Goal: Use online tool/utility: Utilize a website feature to perform a specific function

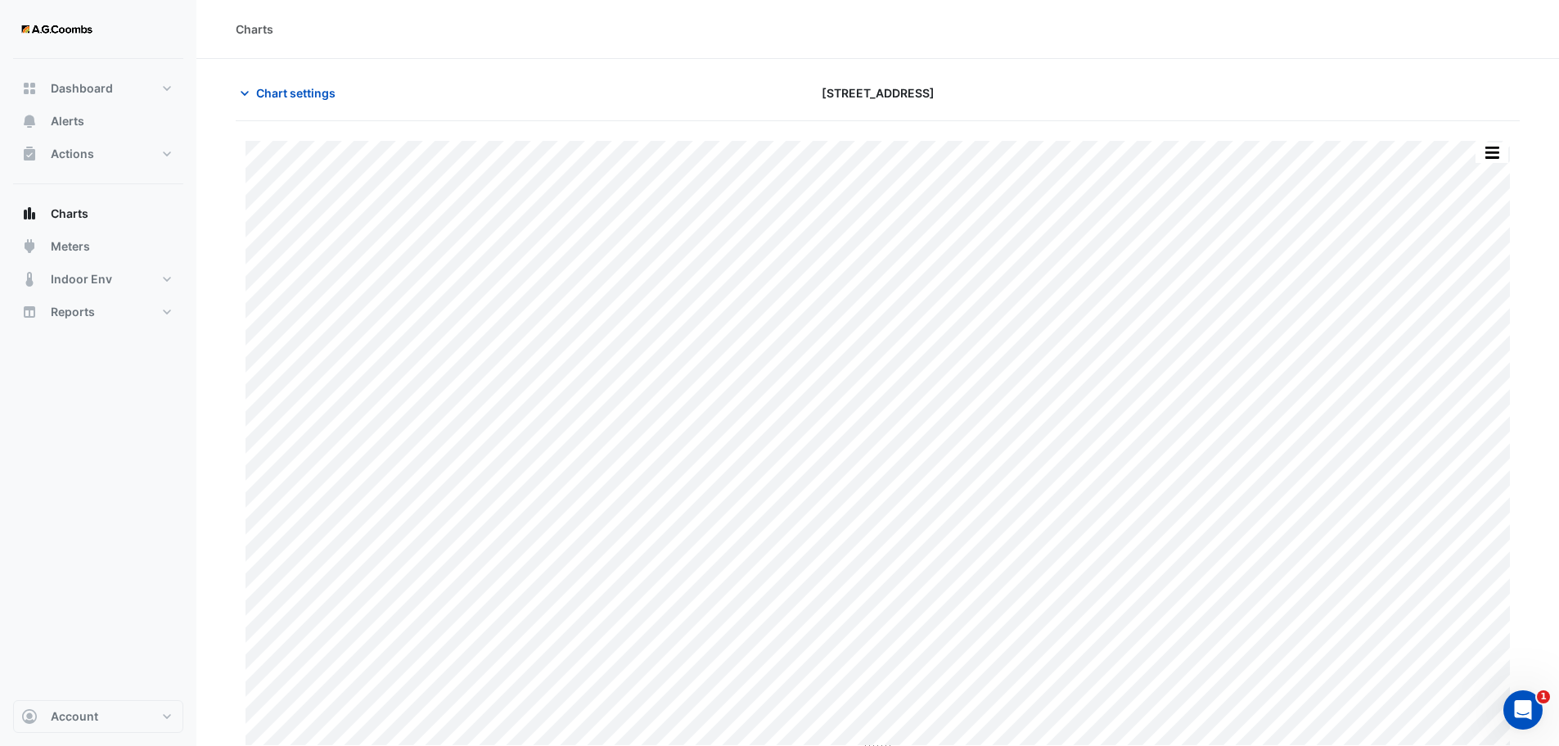
type input "**********"
click at [260, 92] on span "Chart settings" at bounding box center [295, 92] width 79 height 17
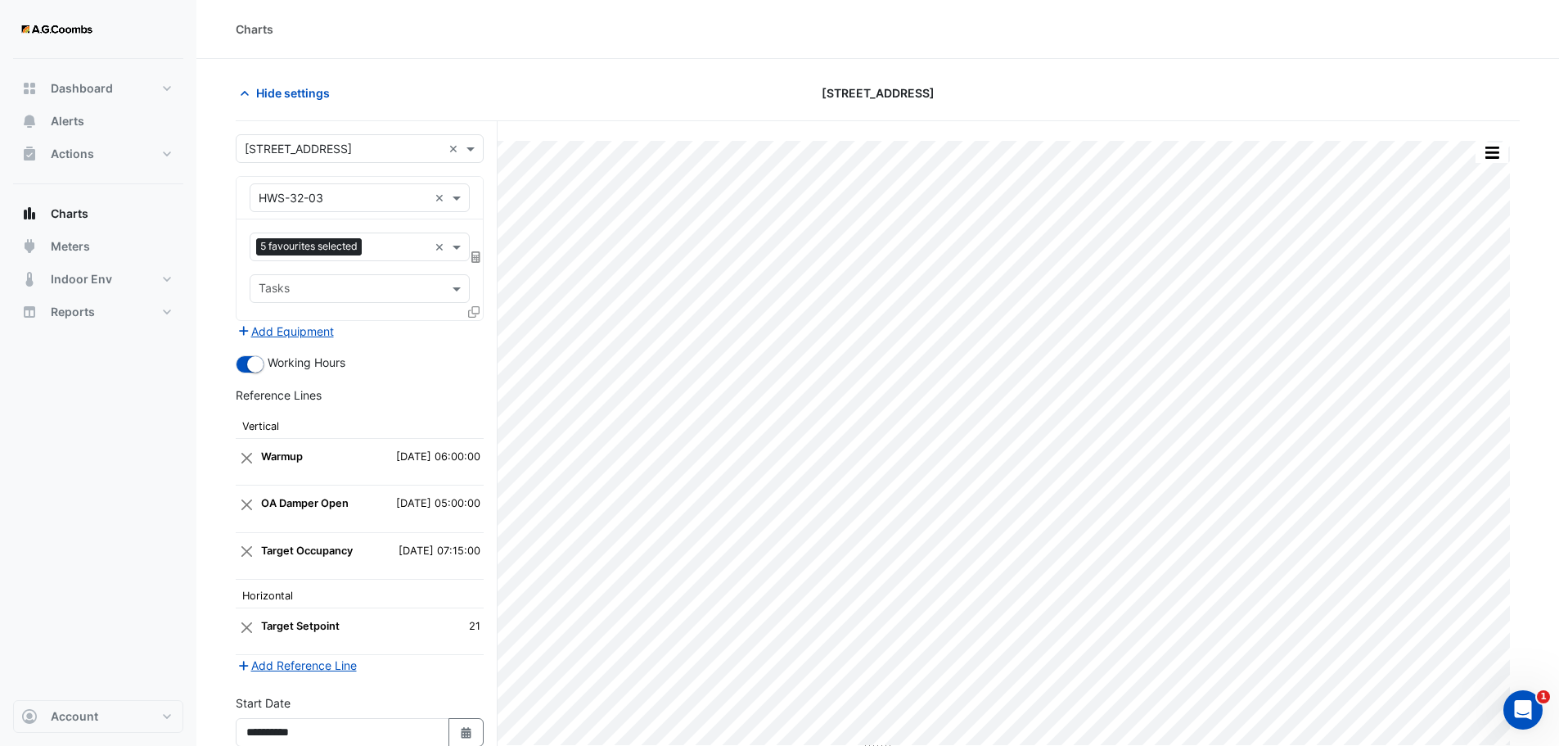
click at [476, 310] on icon at bounding box center [473, 311] width 11 height 11
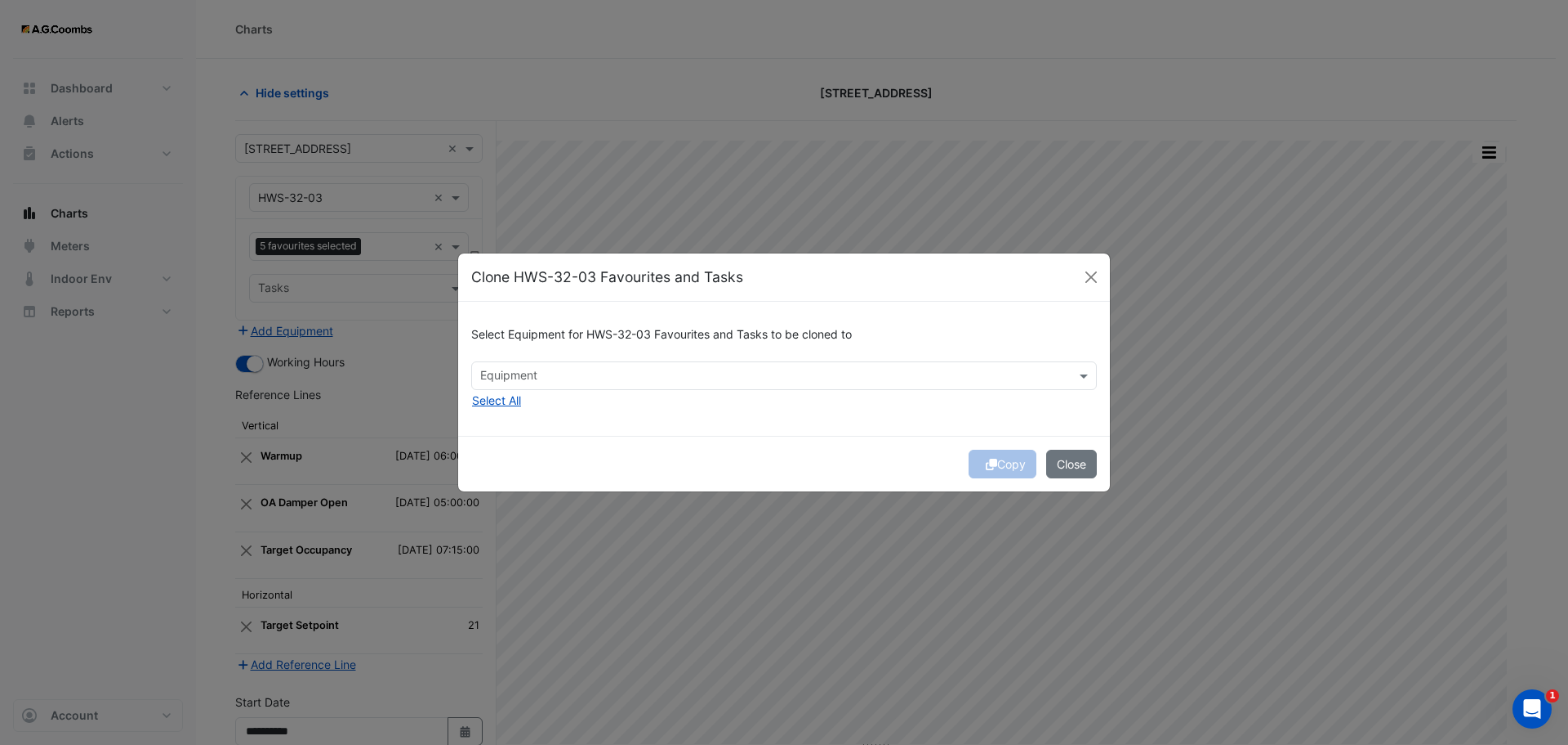
click at [1023, 380] on input "text" at bounding box center [775, 376] width 589 height 17
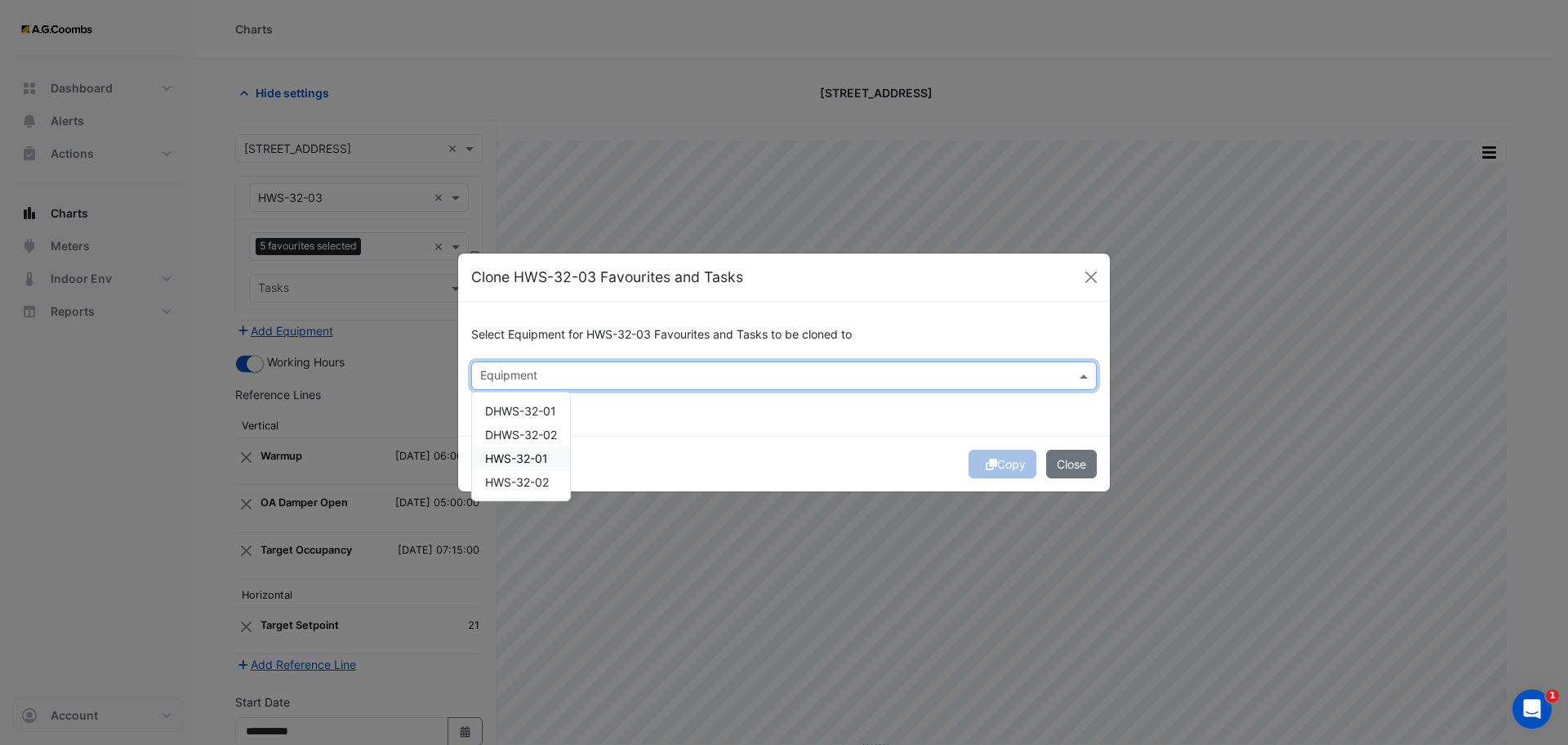
click at [504, 455] on span "HWS-32-01" at bounding box center [516, 458] width 63 height 14
click at [503, 476] on span "HWS-32-02" at bounding box center [517, 482] width 64 height 14
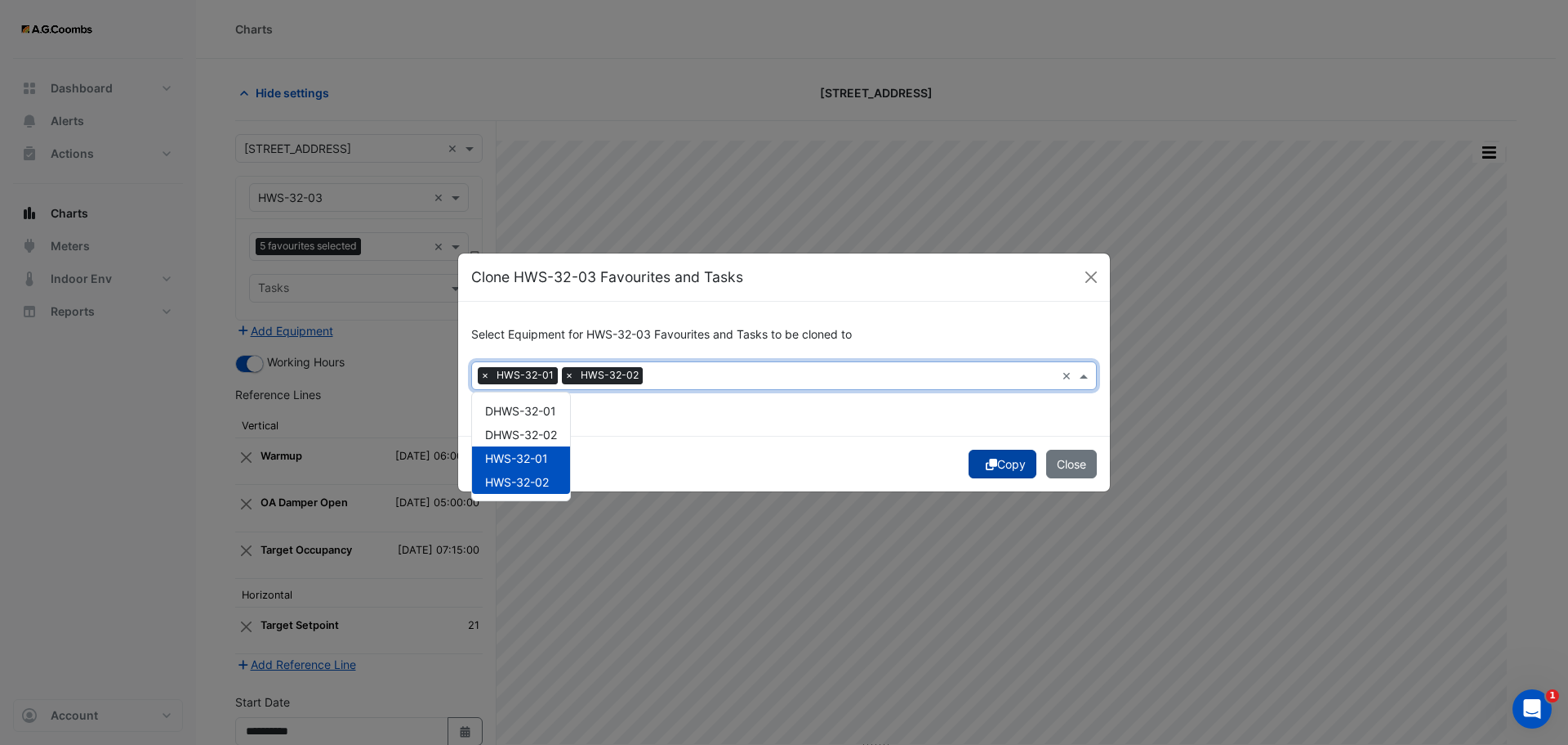
click at [999, 470] on button "Copy" at bounding box center [1003, 463] width 68 height 29
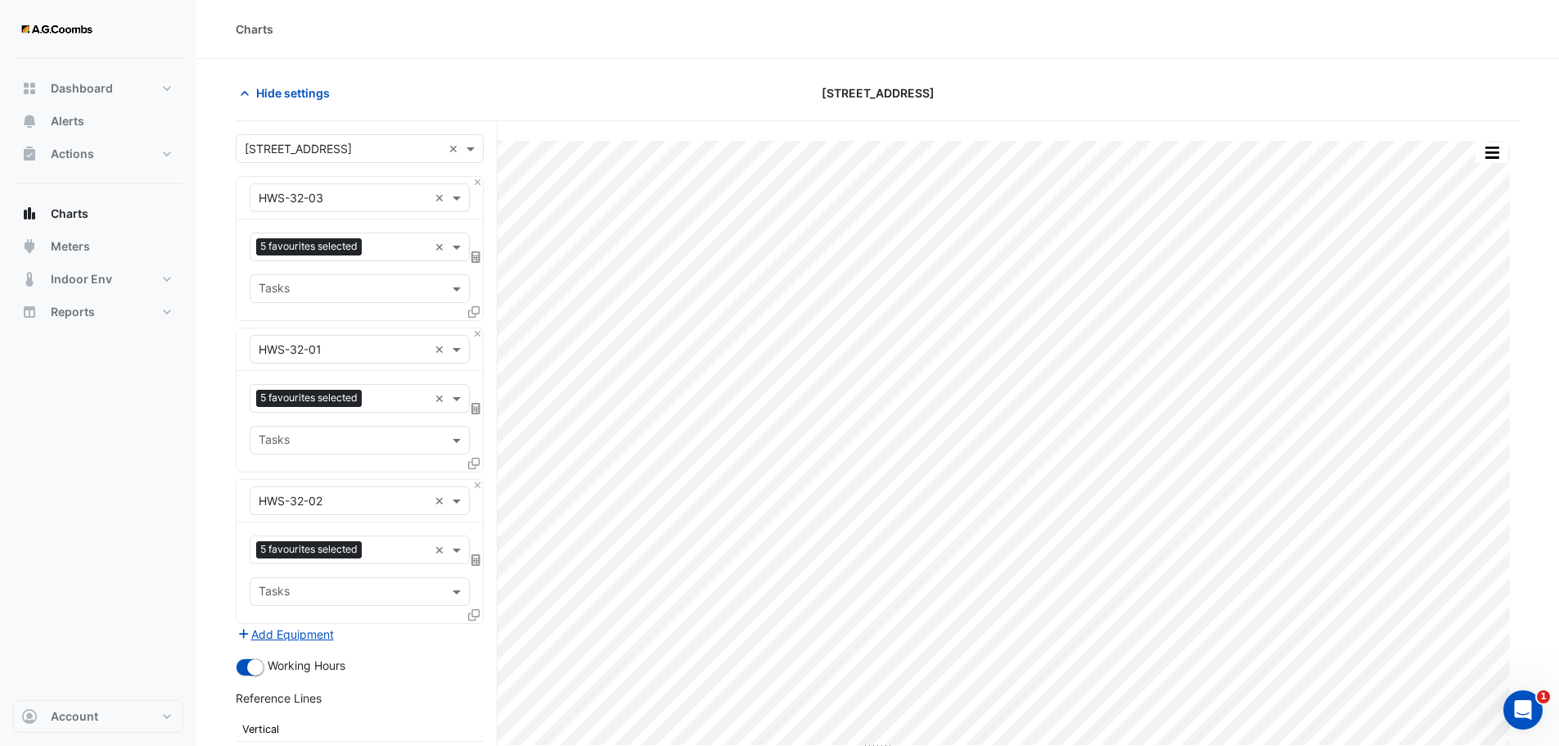
scroll to position [457, 0]
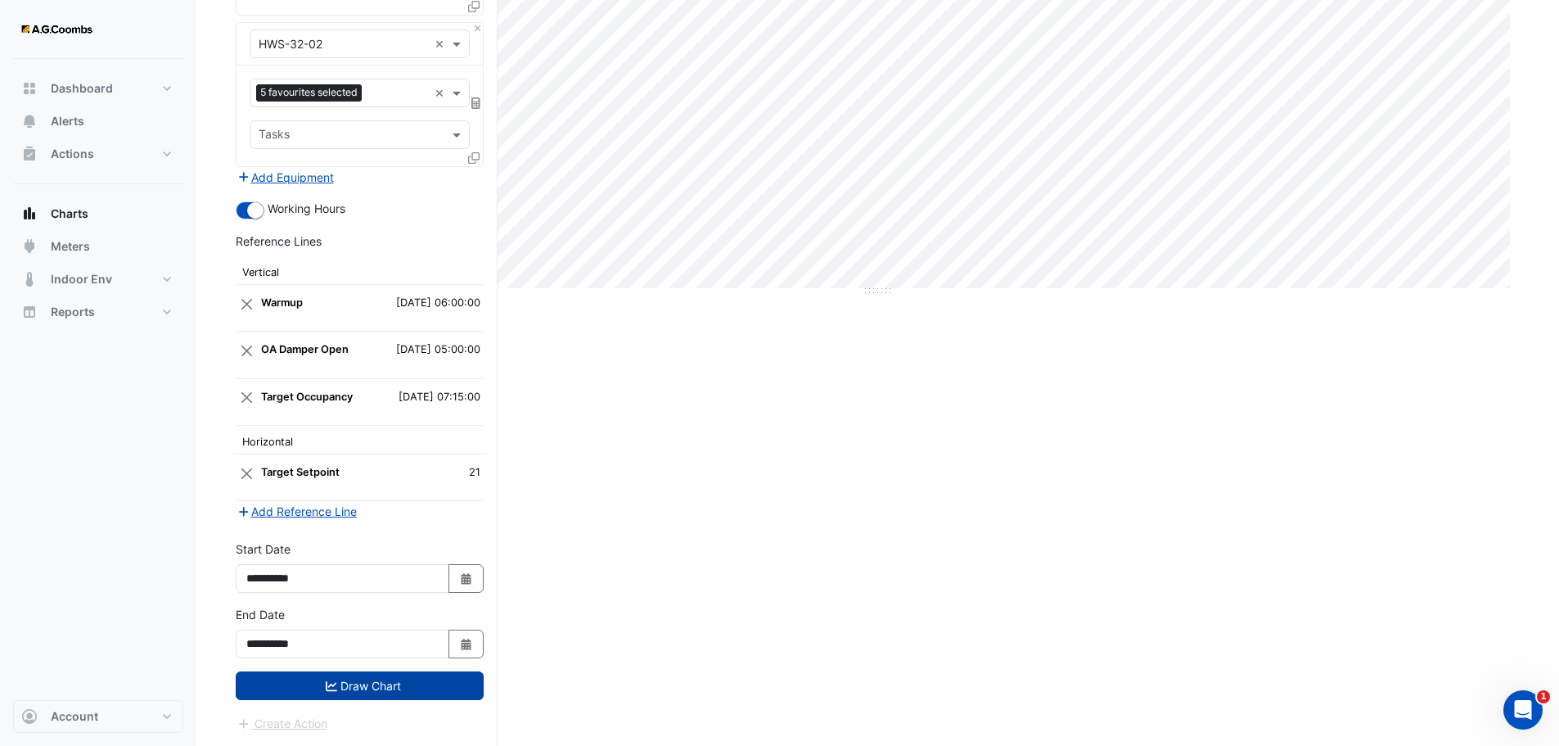
click at [380, 682] on button "Draw Chart" at bounding box center [360, 685] width 248 height 29
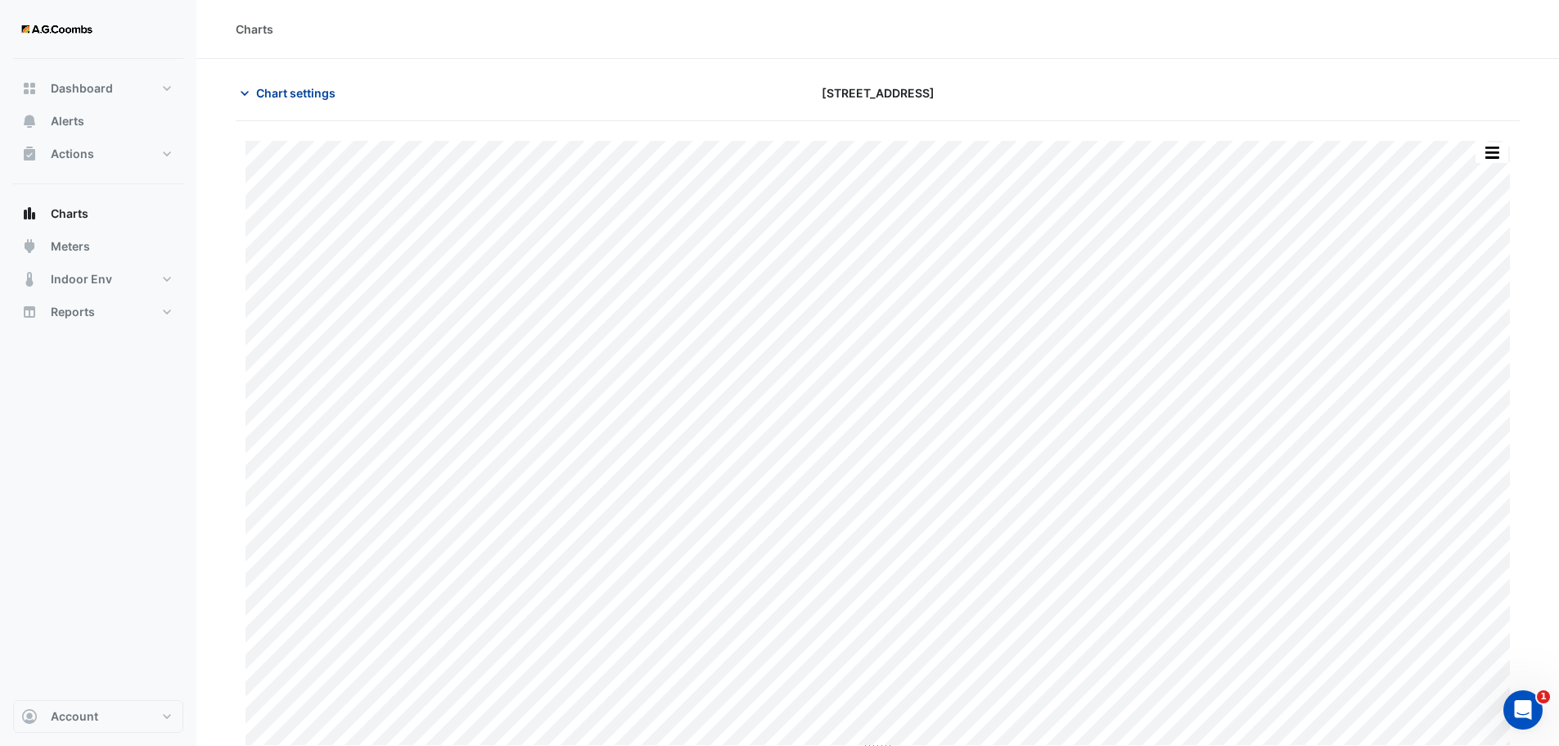
click at [293, 90] on span "Chart settings" at bounding box center [295, 92] width 79 height 17
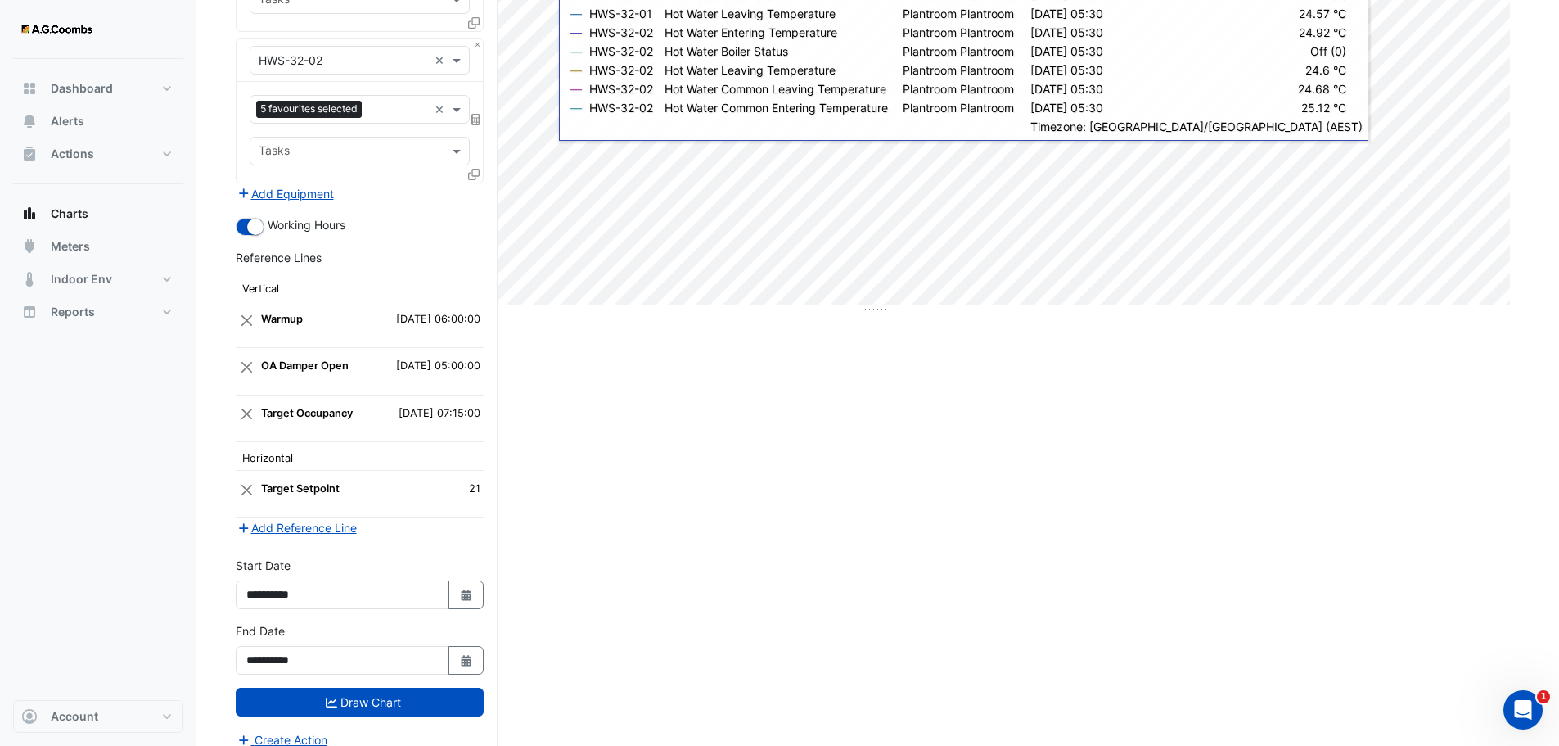
scroll to position [457, 0]
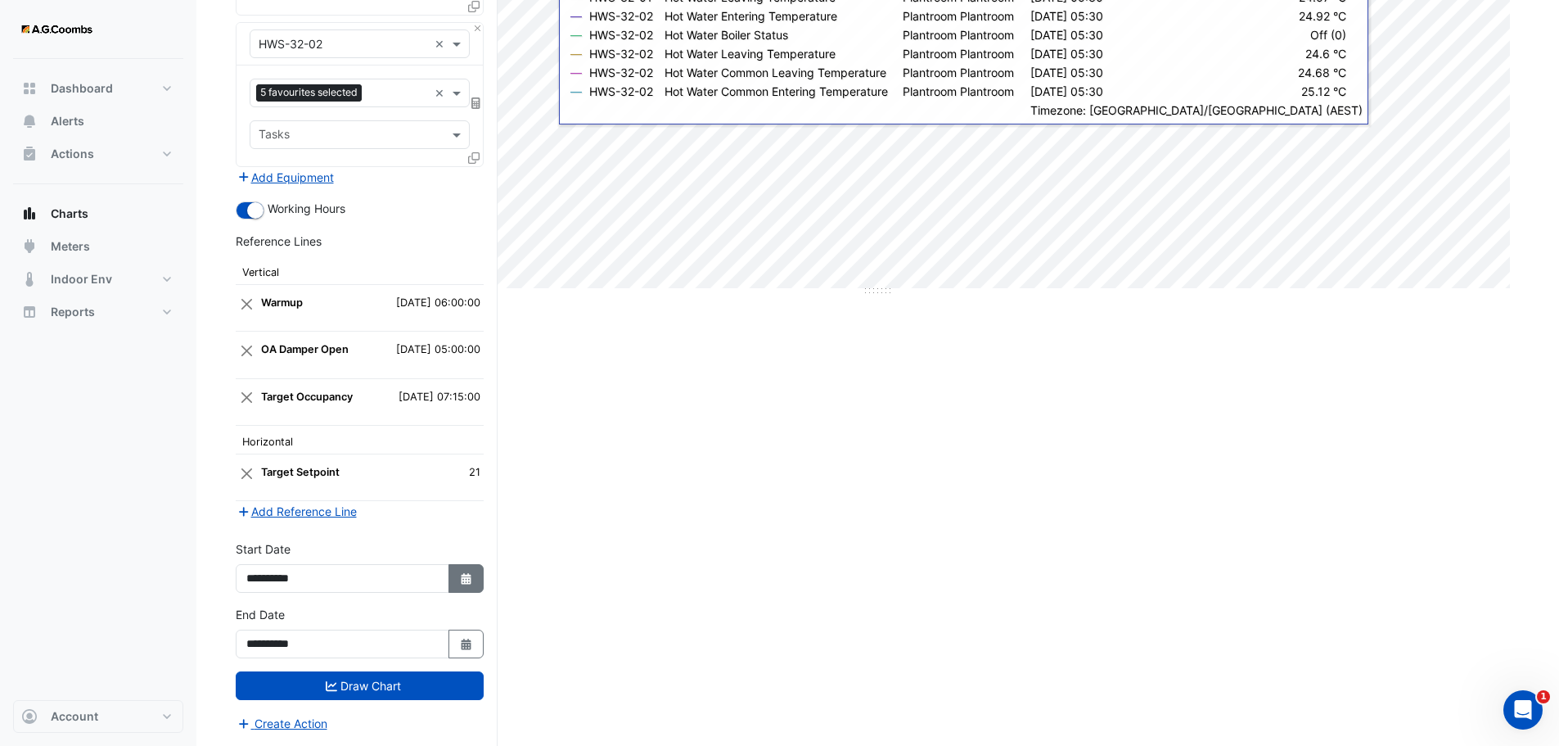
click at [461, 575] on icon "Select Date" at bounding box center [466, 578] width 15 height 11
select select "*"
select select "****"
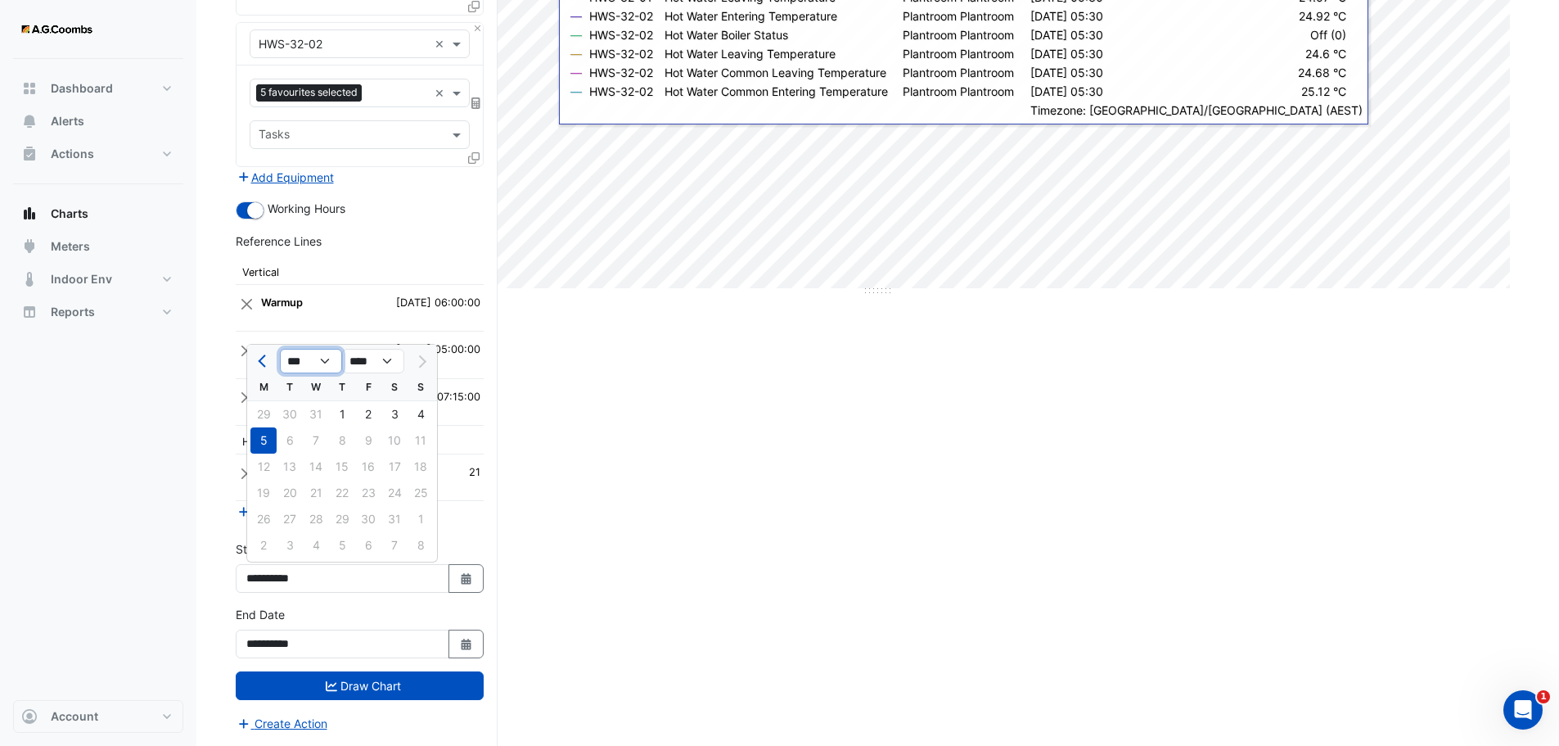
click at [327, 357] on select "*** *** *** *** *** *** *** ***" at bounding box center [311, 361] width 62 height 25
select select "*"
click at [280, 349] on select "*** *** *** *** *** *** *** ***" at bounding box center [311, 361] width 62 height 25
click at [258, 436] on div "8" at bounding box center [263, 440] width 26 height 26
type input "**********"
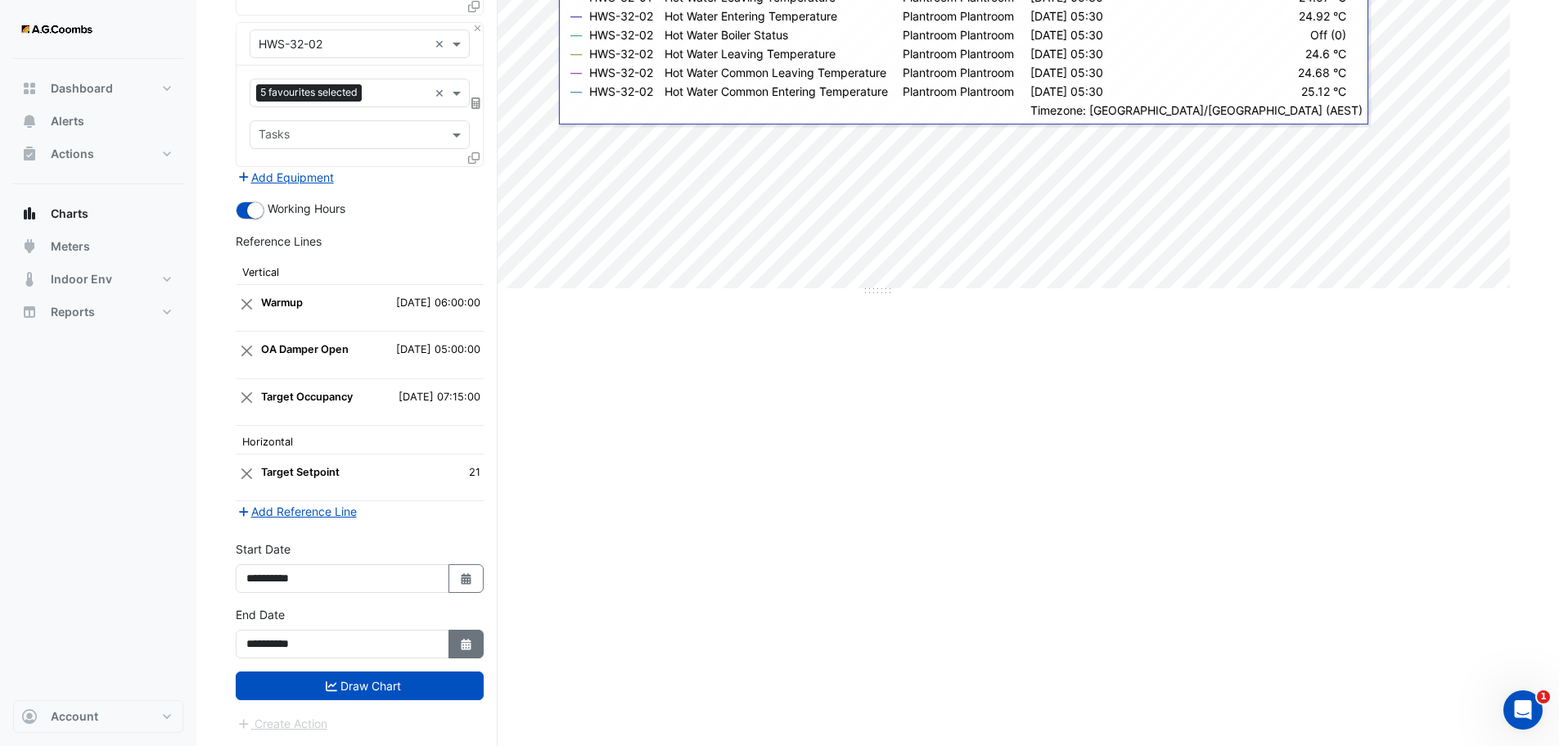
click at [463, 645] on icon "Select Date" at bounding box center [466, 643] width 15 height 11
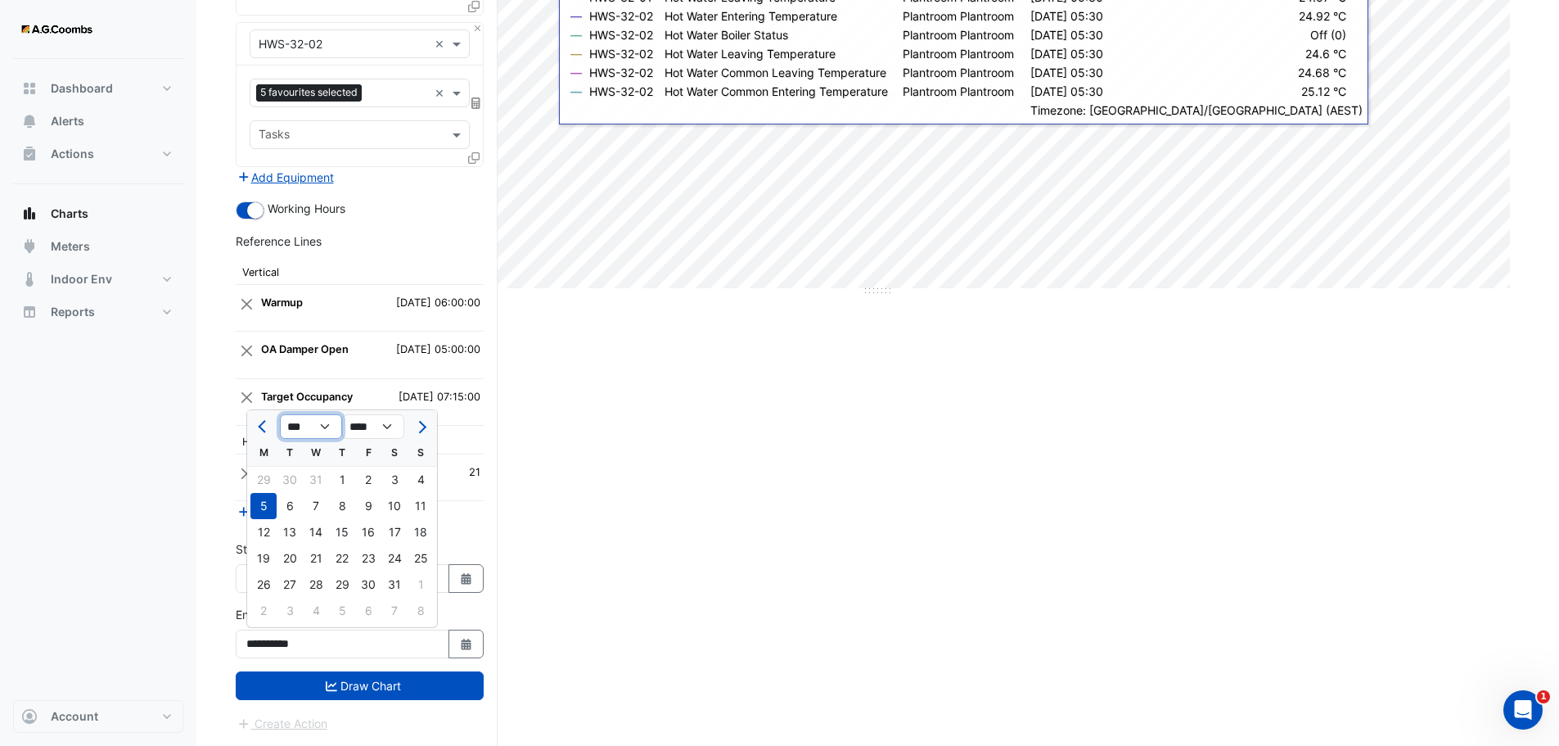
click at [318, 424] on select "*** *** *** *** *** ***" at bounding box center [311, 426] width 62 height 25
select select "*"
click at [280, 414] on select "*** *** *** *** *** ***" at bounding box center [311, 426] width 62 height 25
click at [262, 503] on div "8" at bounding box center [263, 506] width 26 height 26
type input "**********"
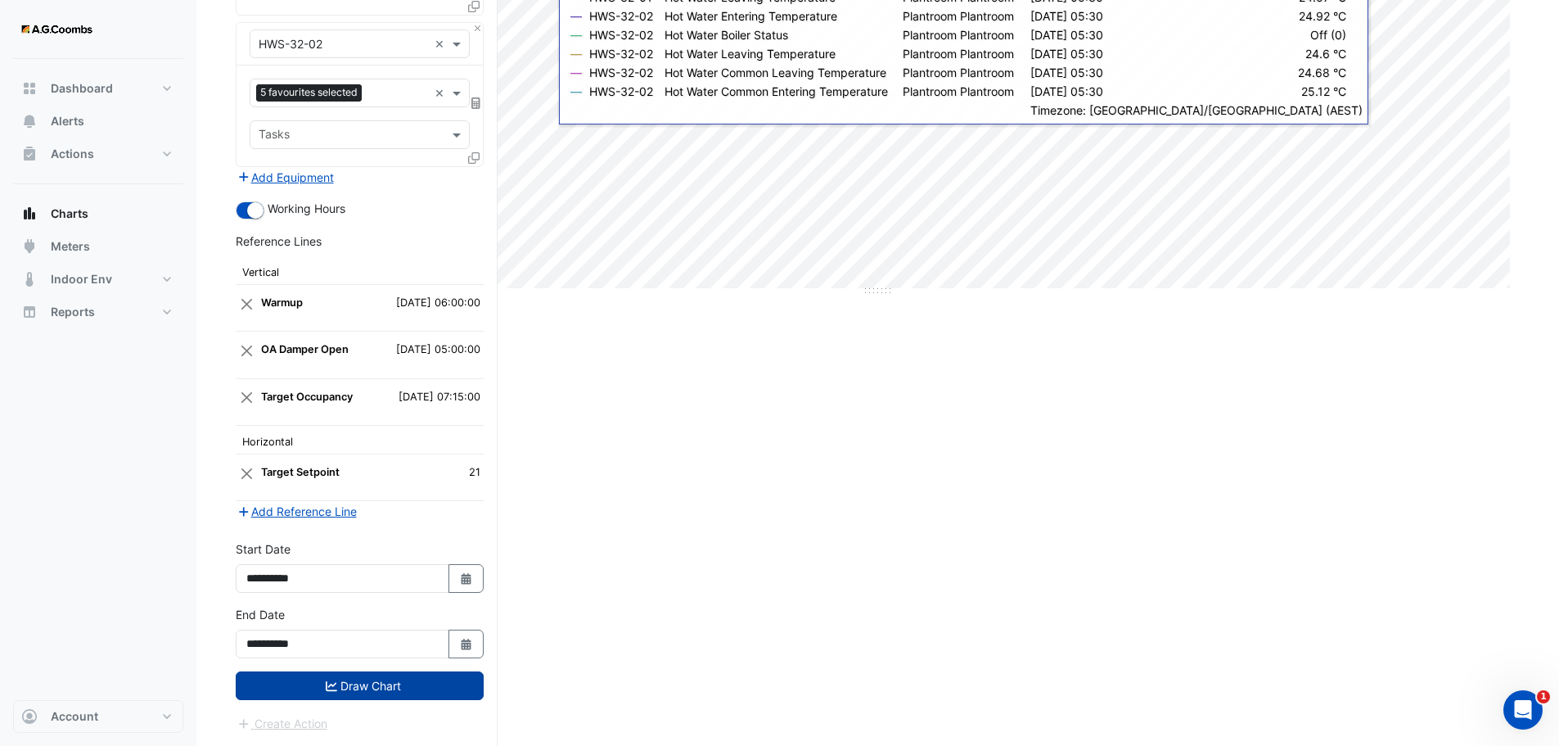
click at [415, 690] on button "Draw Chart" at bounding box center [360, 685] width 248 height 29
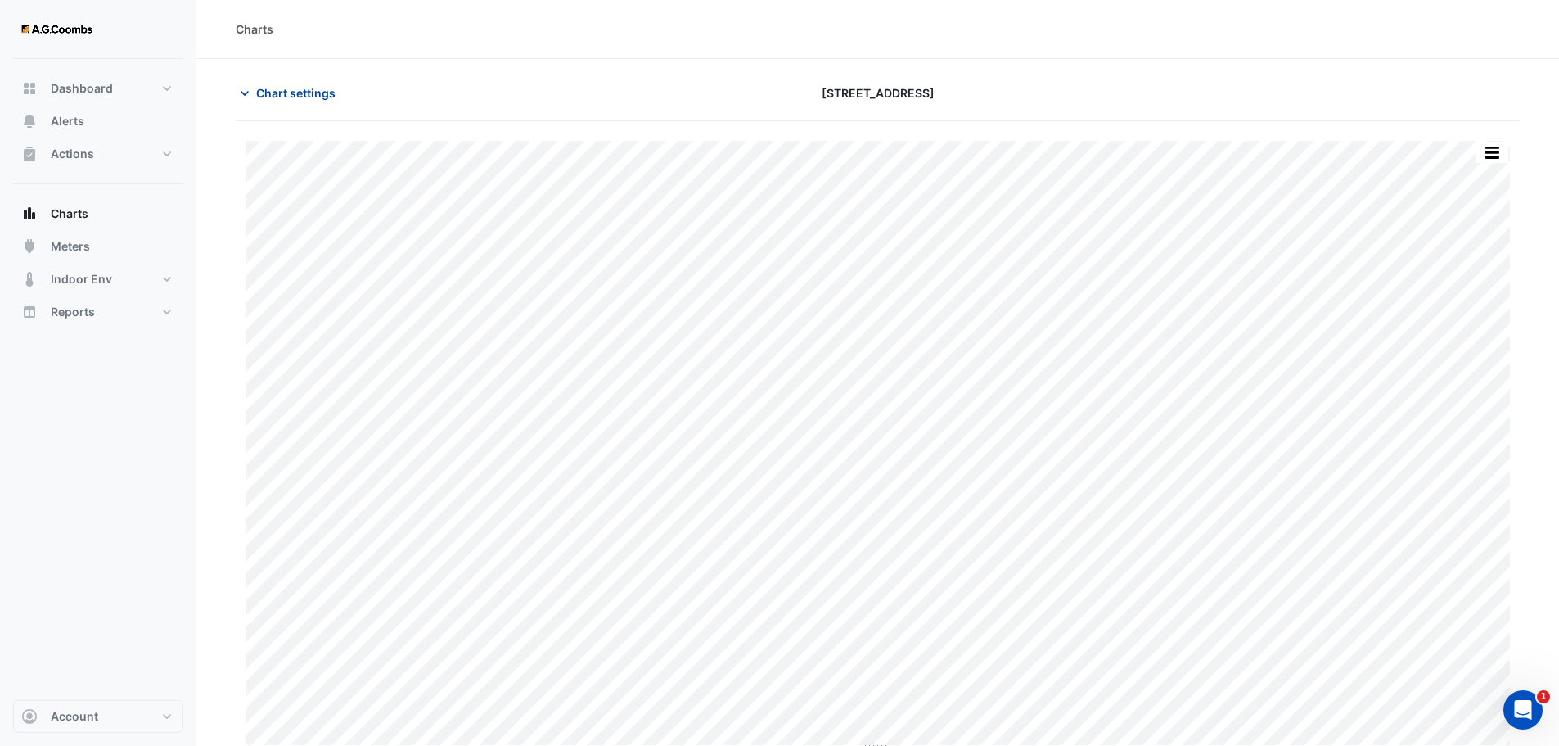
click at [296, 89] on span "Chart settings" at bounding box center [295, 92] width 79 height 17
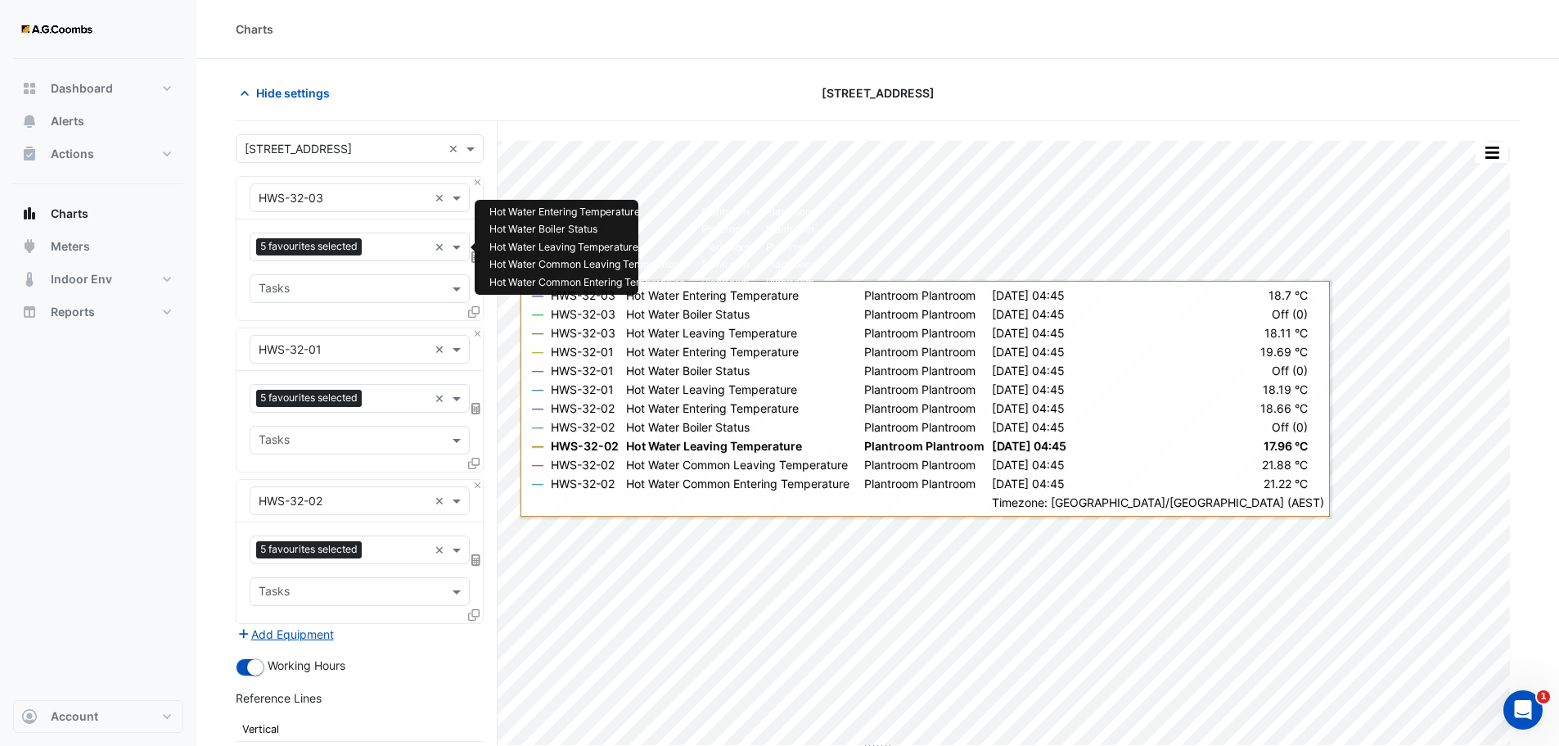
click at [403, 249] on input "text" at bounding box center [398, 248] width 60 height 17
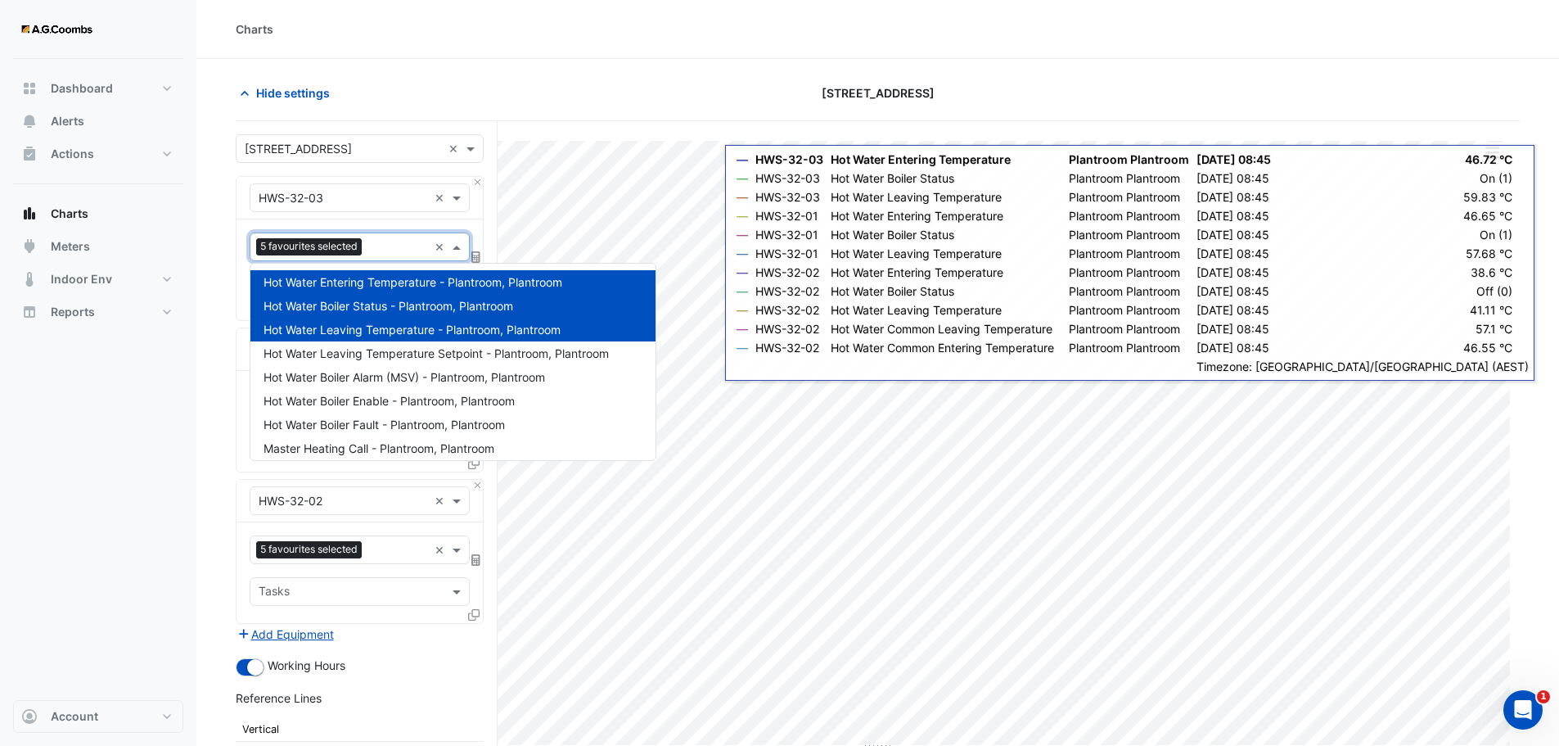
click at [656, 267] on div "Hot Water Entering Temperature - Plantroom, Plantroom Hot Water Boiler Status -…" at bounding box center [452, 362] width 405 height 196
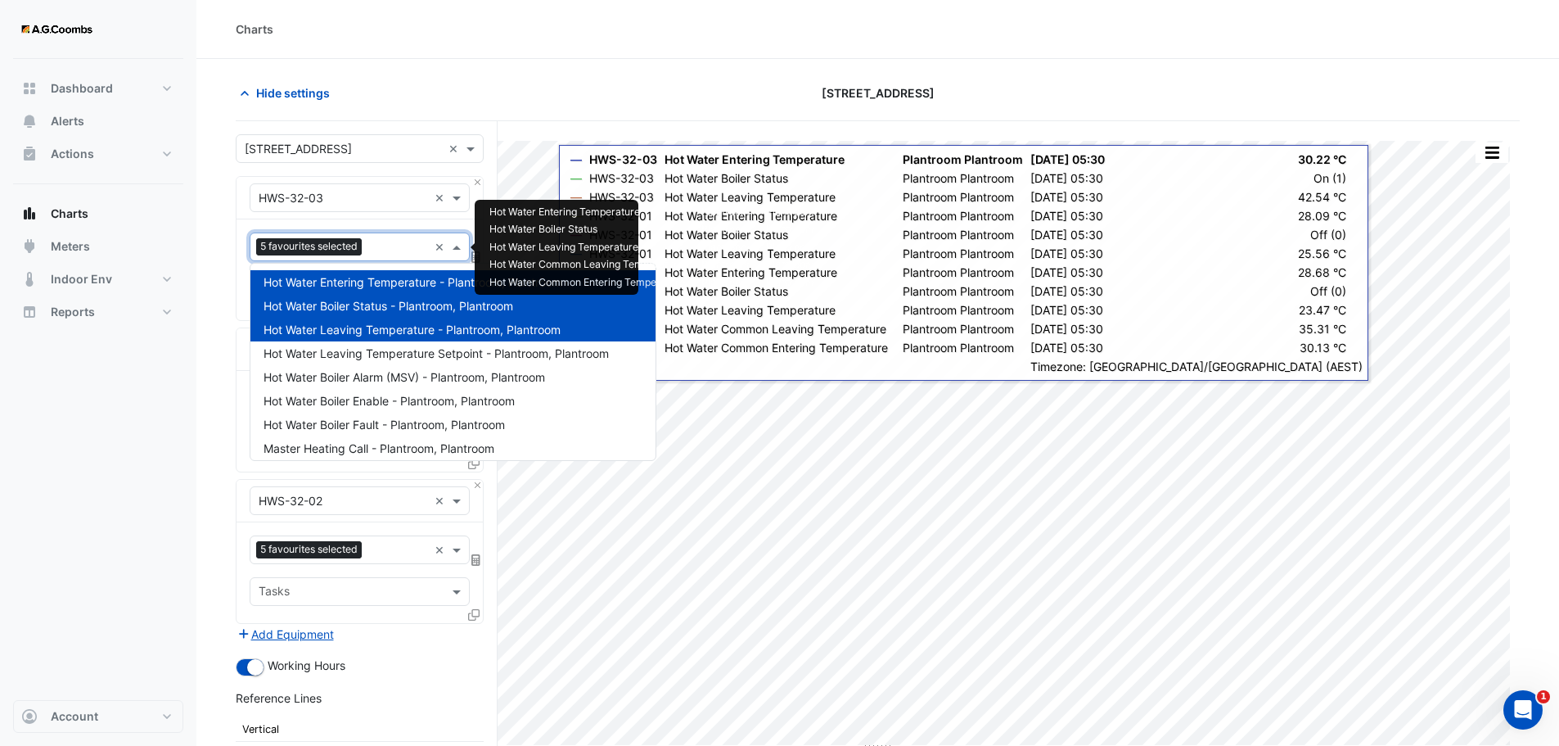
click at [214, 253] on section "Hide settings [STREET_ADDRESS] Split by Equip Split by Unit Split All Print Sav…" at bounding box center [877, 630] width 1363 height 1143
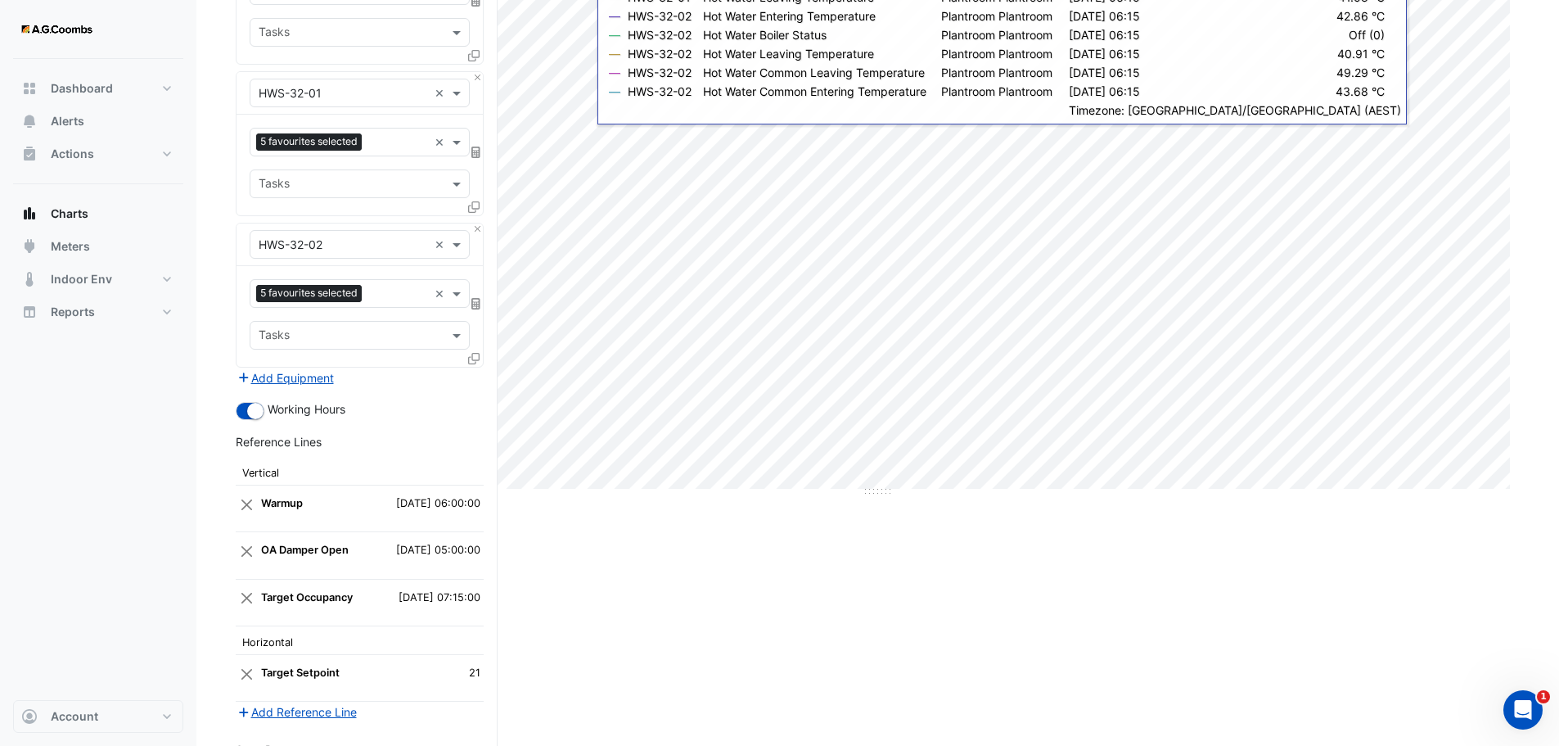
scroll to position [457, 0]
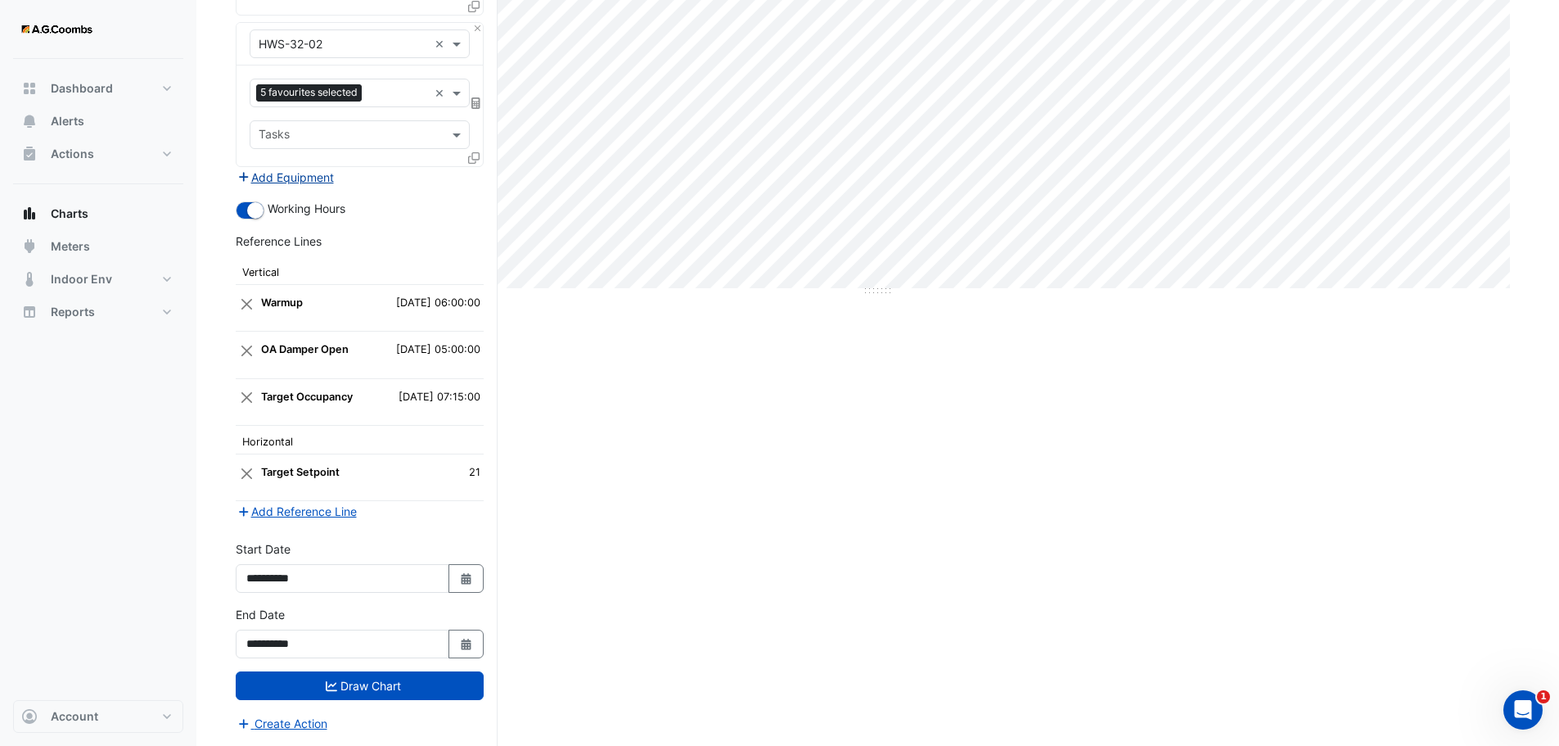
click at [273, 176] on button "Add Equipment" at bounding box center [285, 177] width 99 height 19
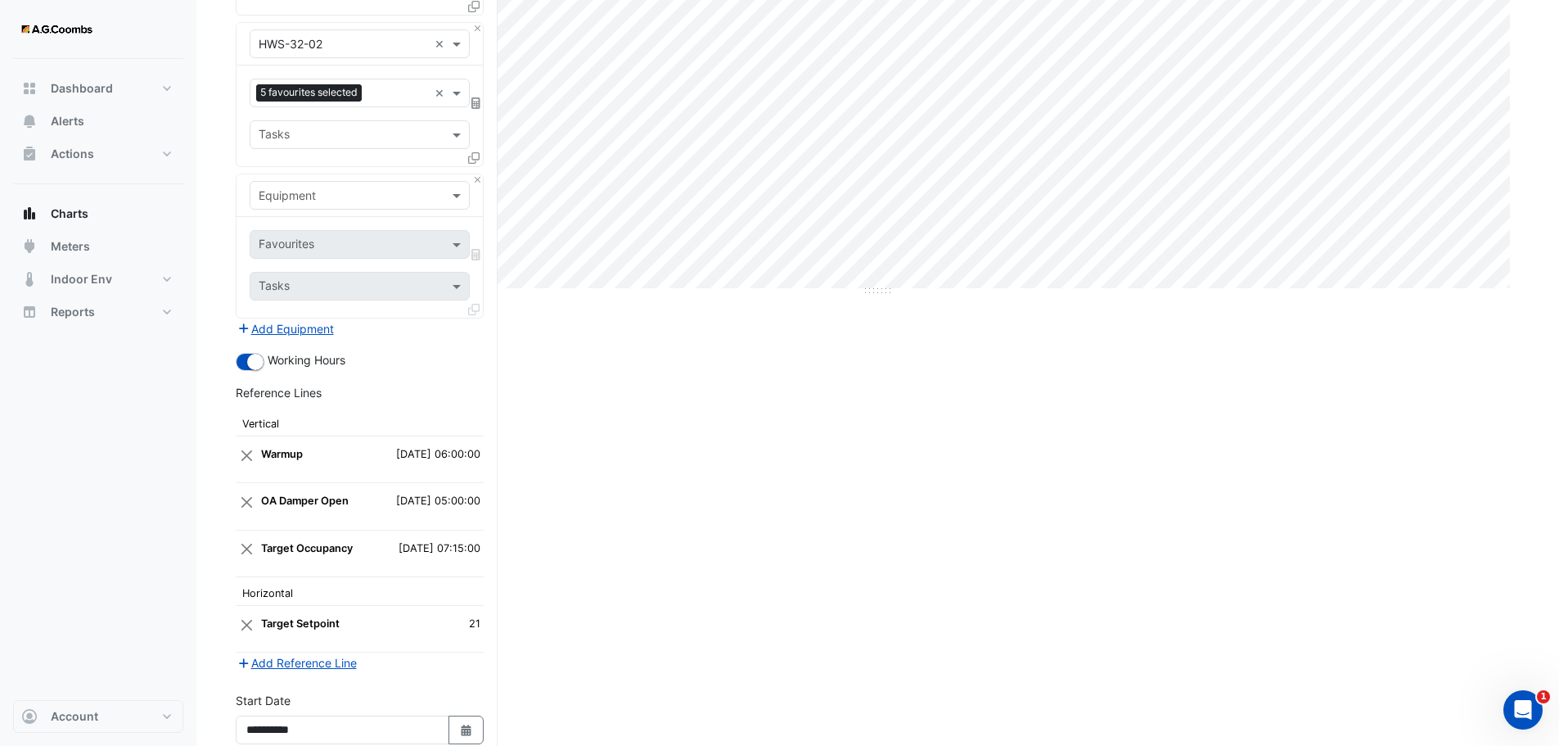
click at [365, 200] on input "text" at bounding box center [343, 195] width 169 height 17
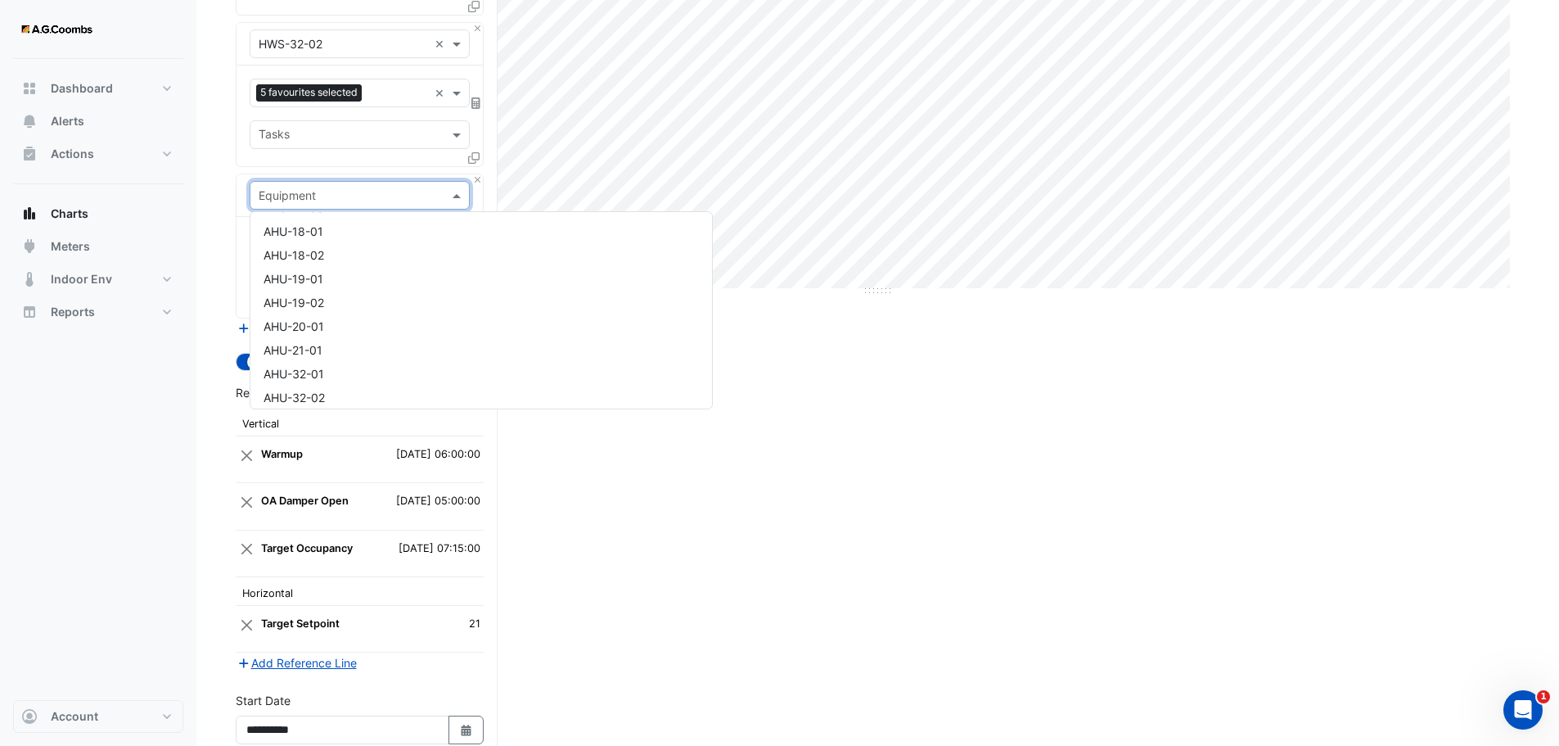
scroll to position [0, 0]
type input "***"
click at [331, 307] on div "TEM-HHWS" at bounding box center [359, 302] width 219 height 24
click at [308, 244] on input "text" at bounding box center [350, 245] width 183 height 17
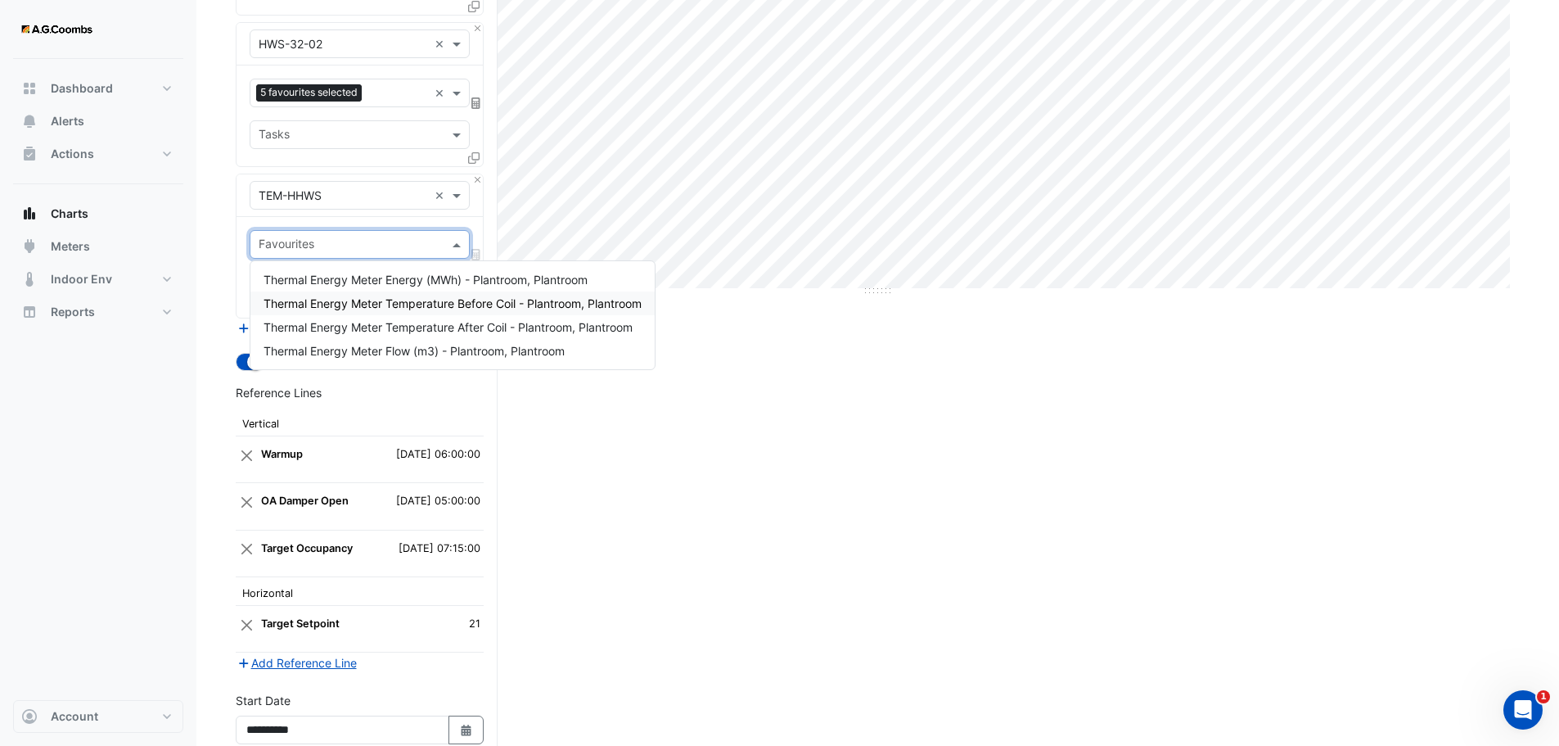
click at [480, 306] on span "Thermal Energy Meter Temperature Before Coil - Plantroom, Plantroom" at bounding box center [453, 303] width 378 height 14
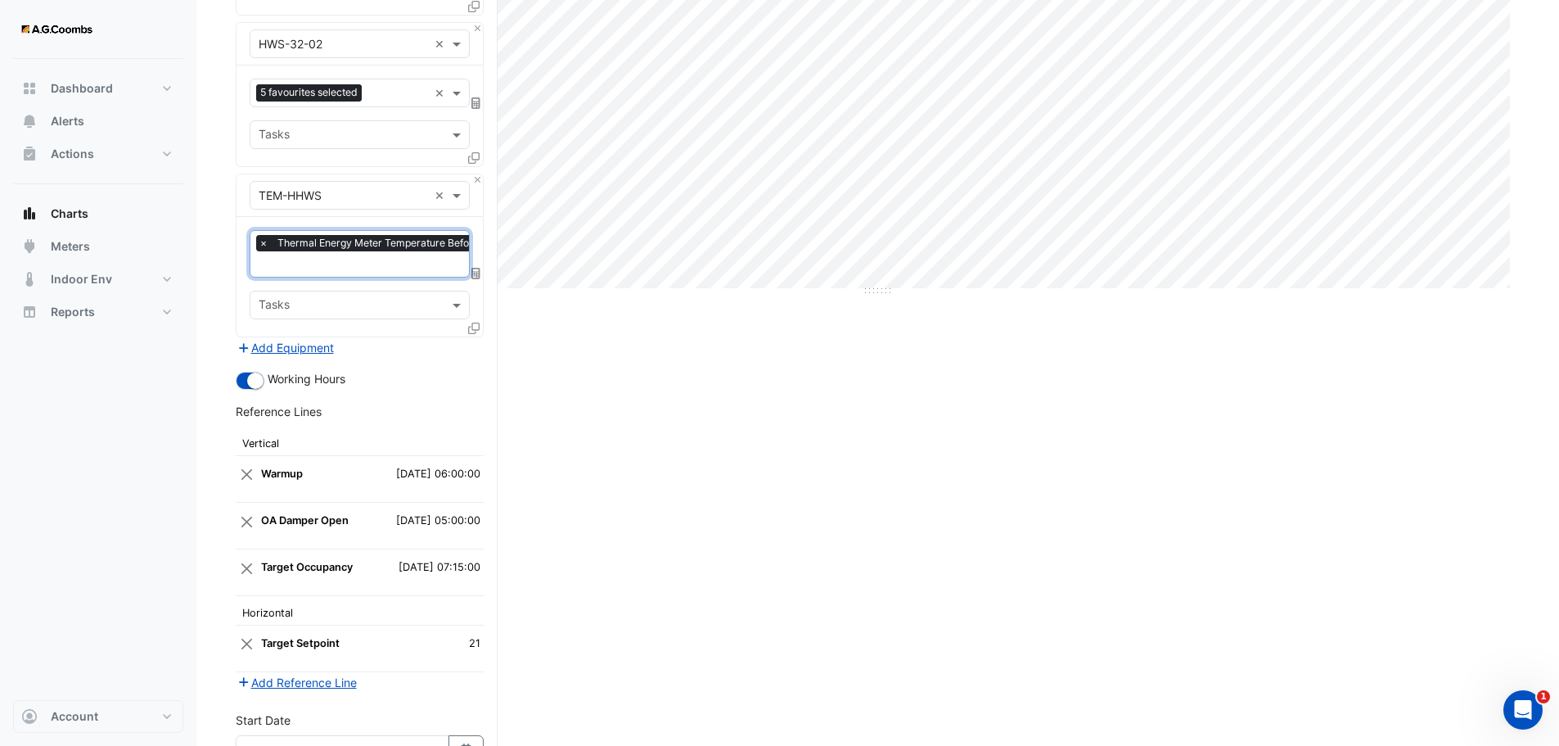
click at [364, 264] on input "text" at bounding box center [439, 265] width 360 height 17
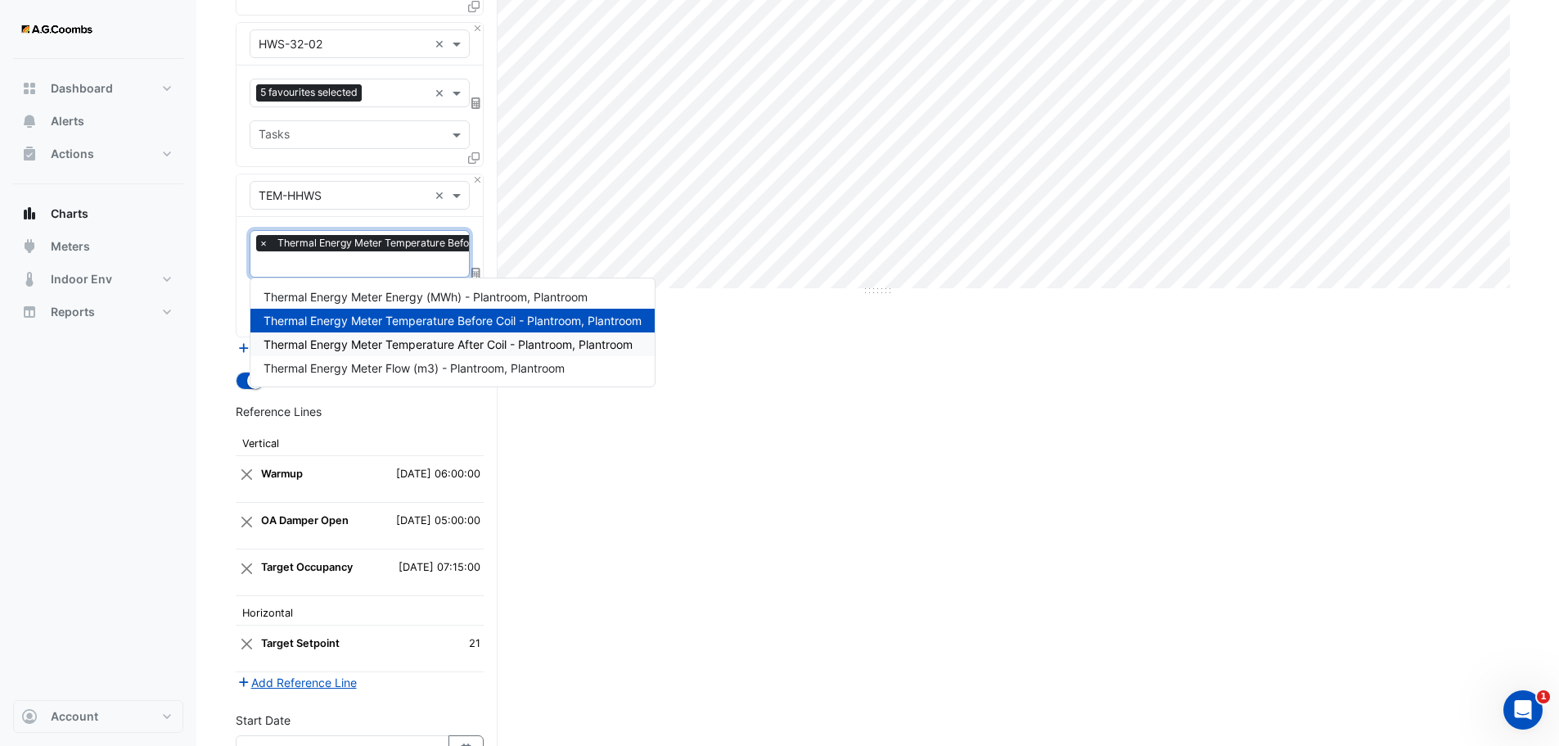
click at [393, 345] on span "Thermal Energy Meter Temperature After Coil - Plantroom, Plantroom" at bounding box center [448, 344] width 369 height 14
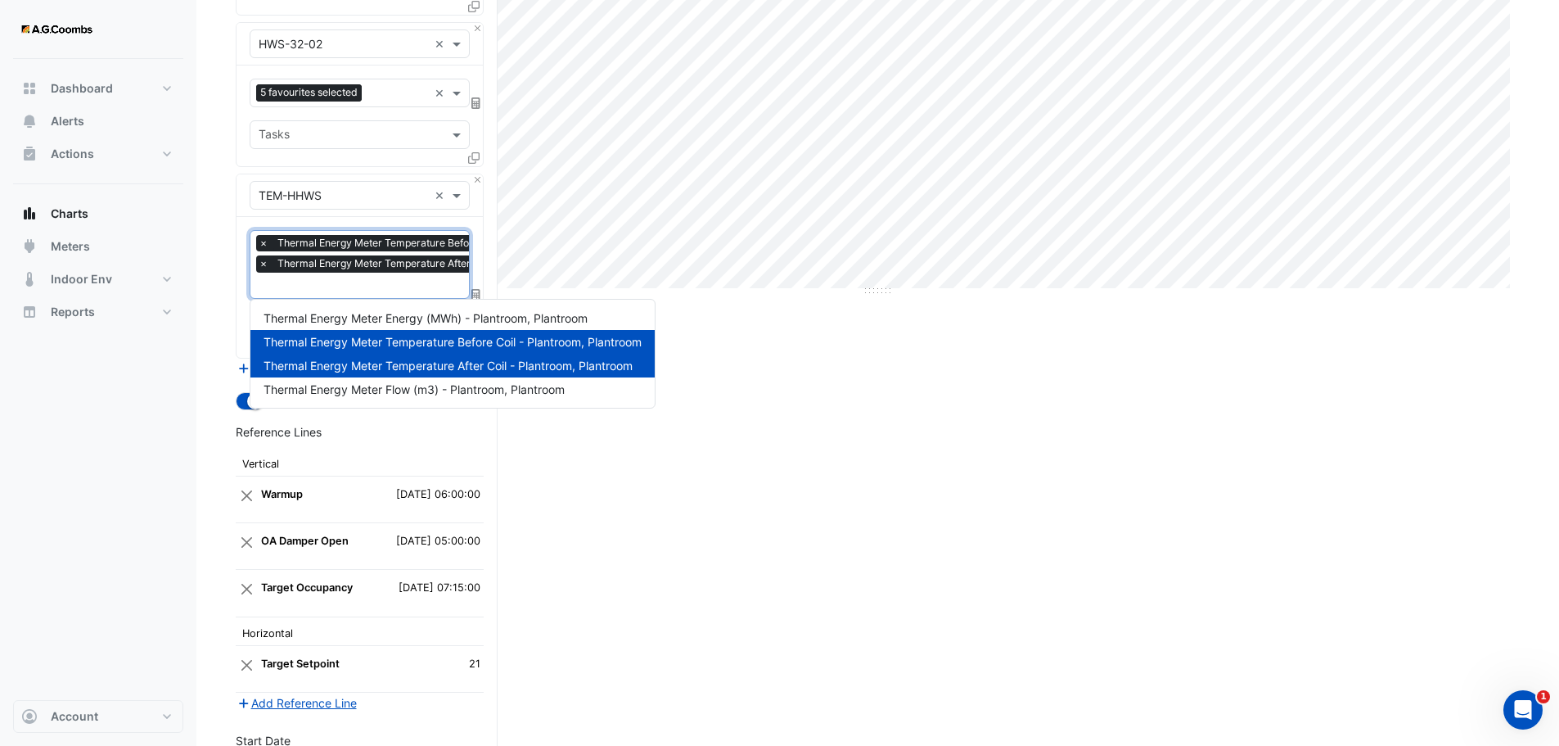
click at [382, 286] on input "text" at bounding box center [439, 286] width 360 height 17
click at [1313, 430] on div "Split by Equip Split by Unit Split All Print Save as JPEG Save as PNG Pivot Dat…" at bounding box center [878, 300] width 1284 height 1273
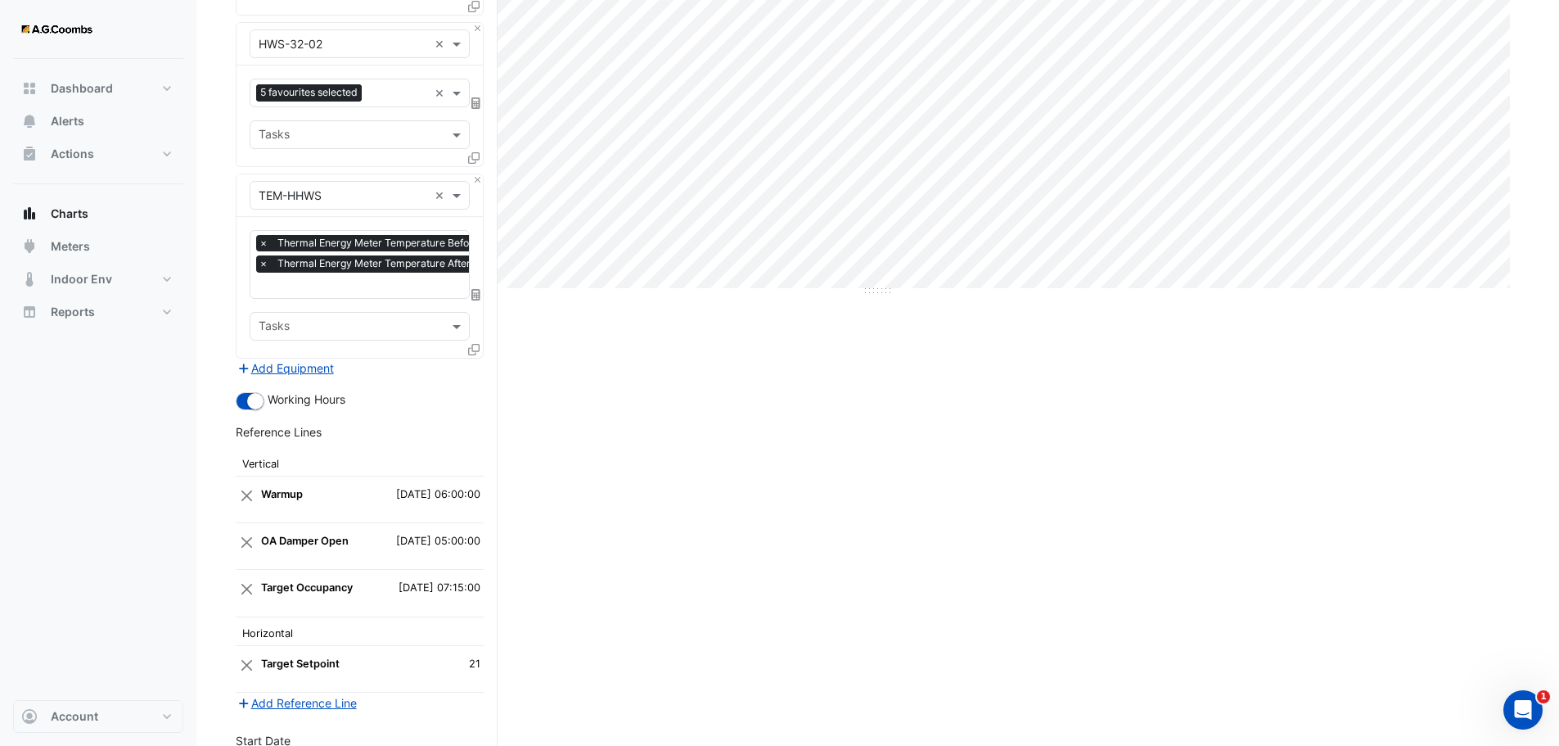
click at [354, 197] on input "text" at bounding box center [343, 195] width 169 height 17
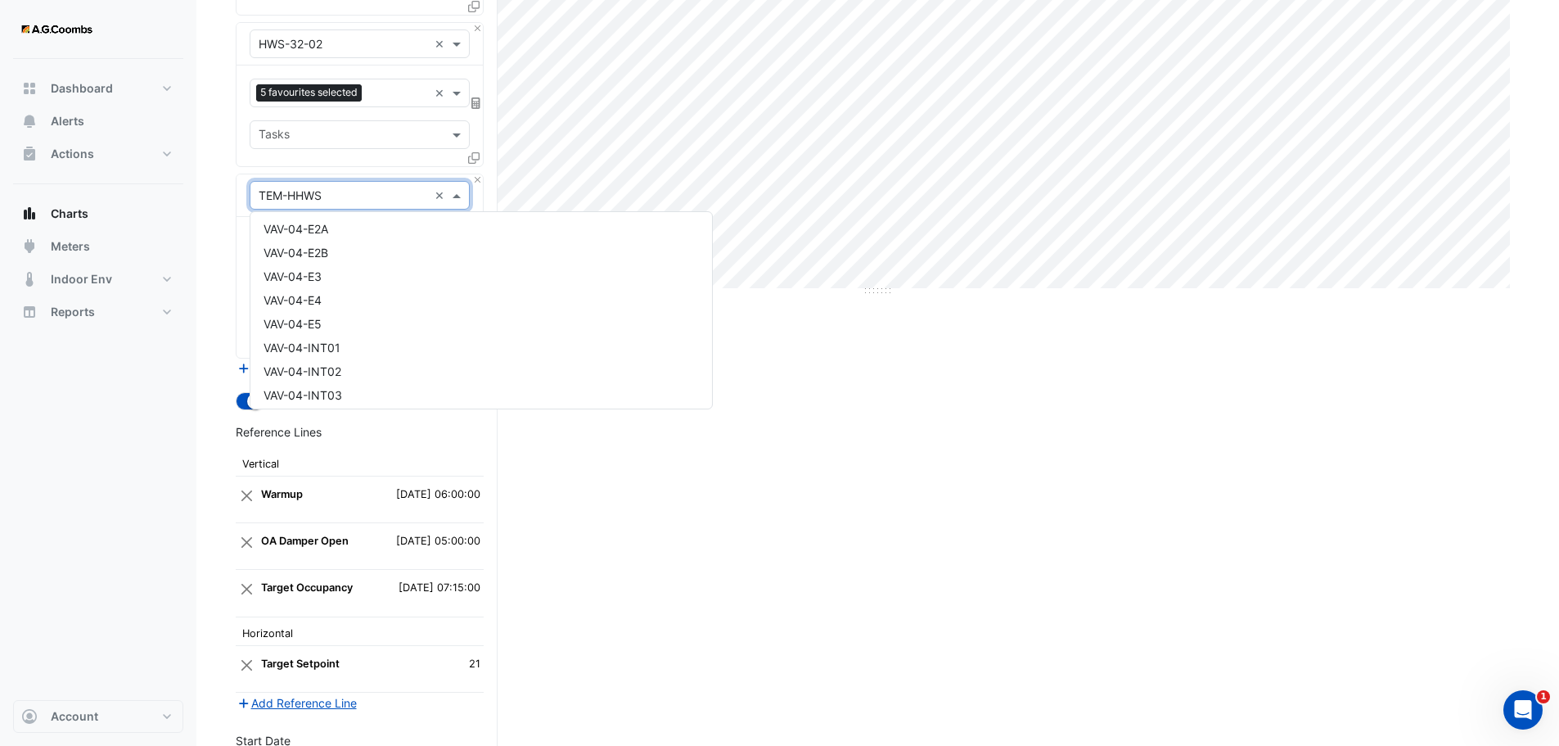
scroll to position [8418, 0]
click at [220, 270] on section "Hide settings [STREET_ADDRESS] Split by Equip Split by Unit Split All Print Sav…" at bounding box center [877, 269] width 1363 height 1335
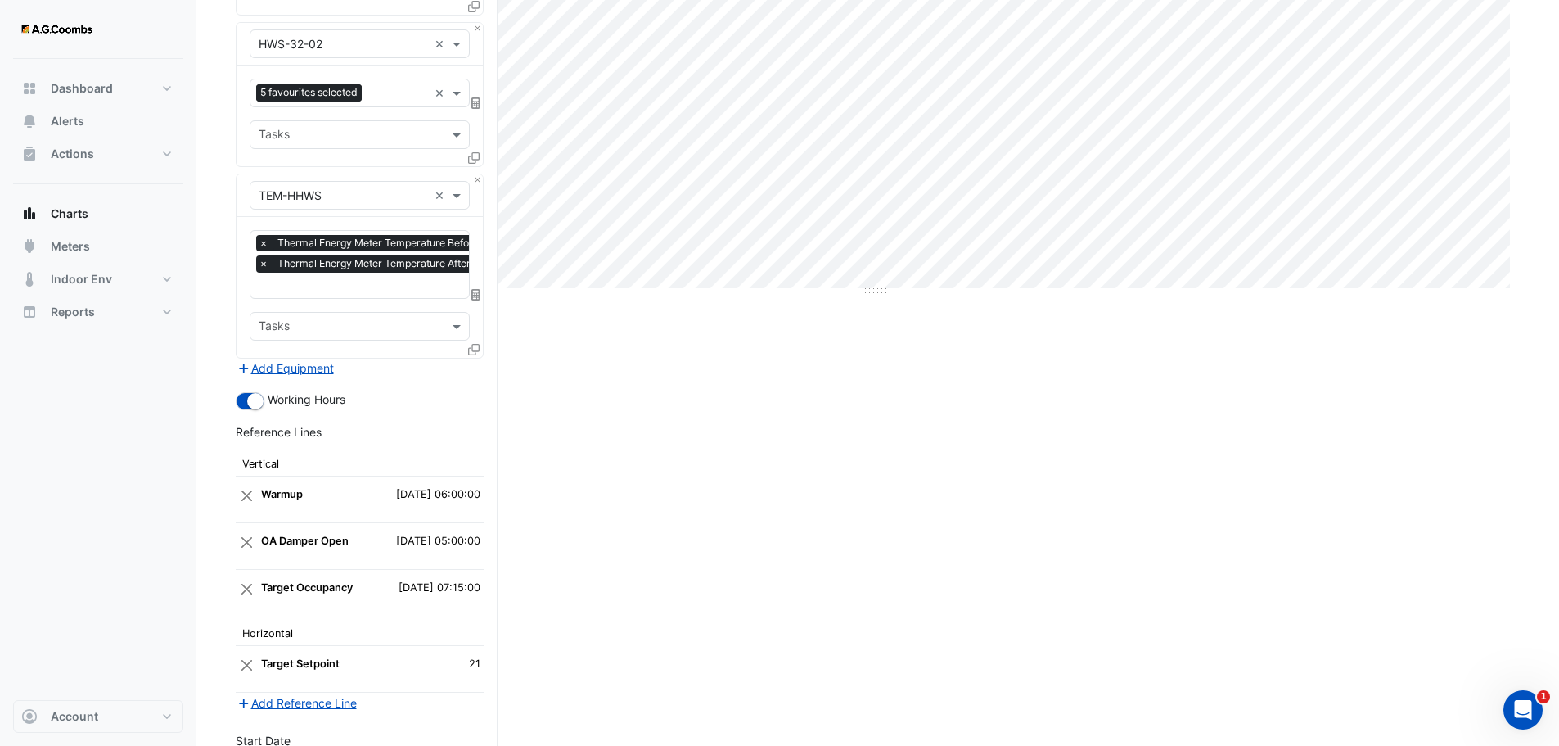
scroll to position [647, 0]
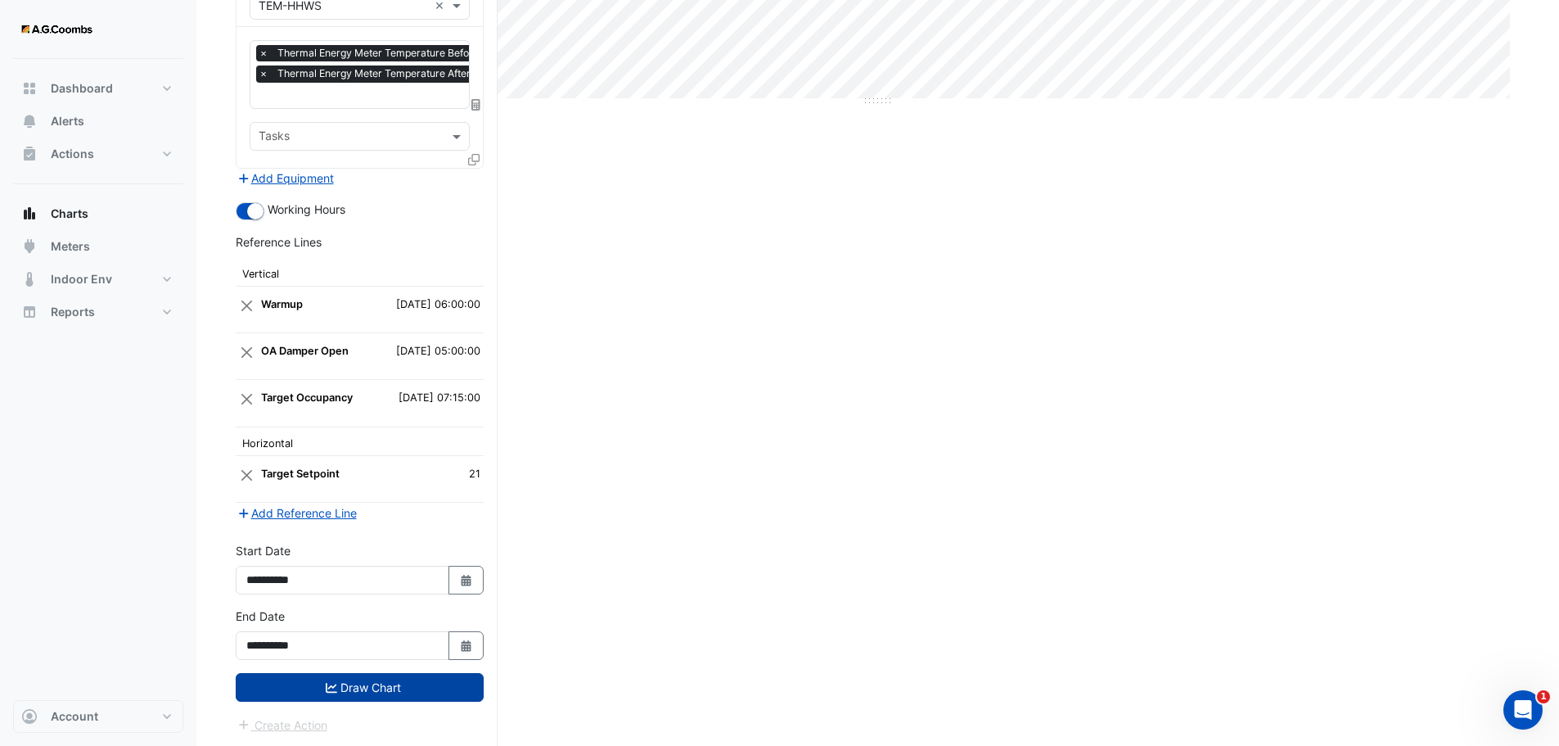
click at [291, 692] on button "Draw Chart" at bounding box center [360, 687] width 248 height 29
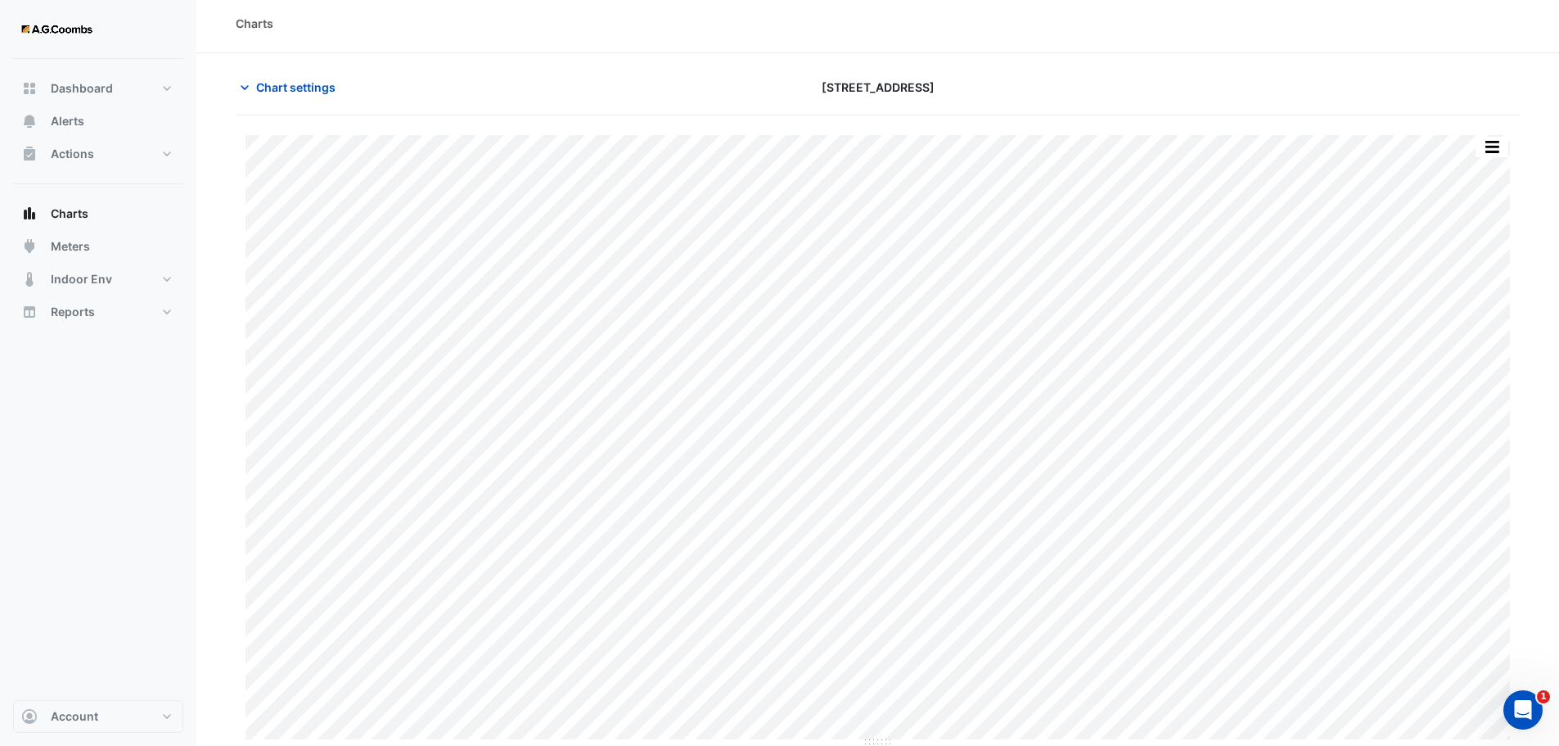
scroll to position [7, 0]
type input "**********"
click at [319, 83] on span "Chart settings" at bounding box center [295, 85] width 79 height 17
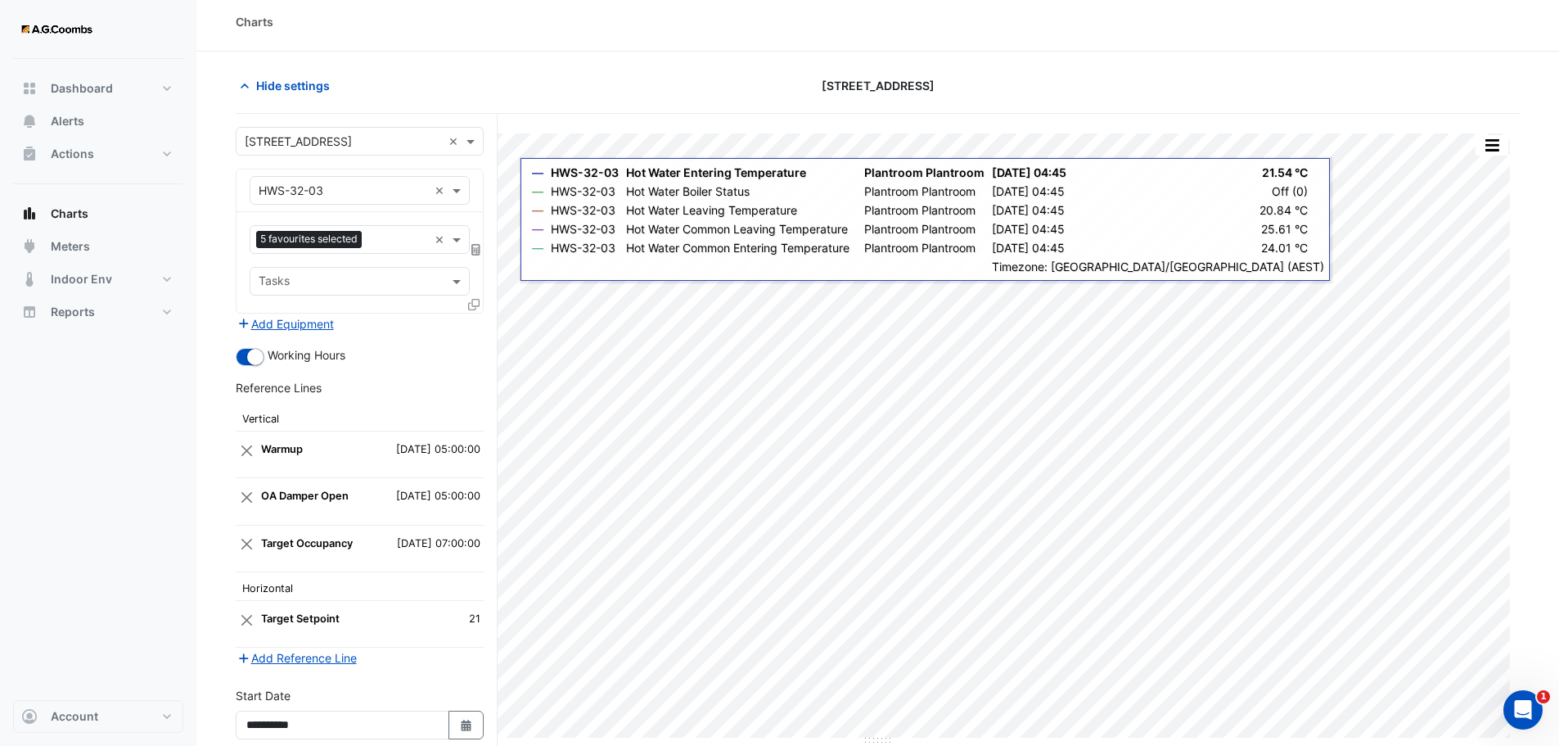
click at [474, 308] on icon at bounding box center [473, 304] width 11 height 11
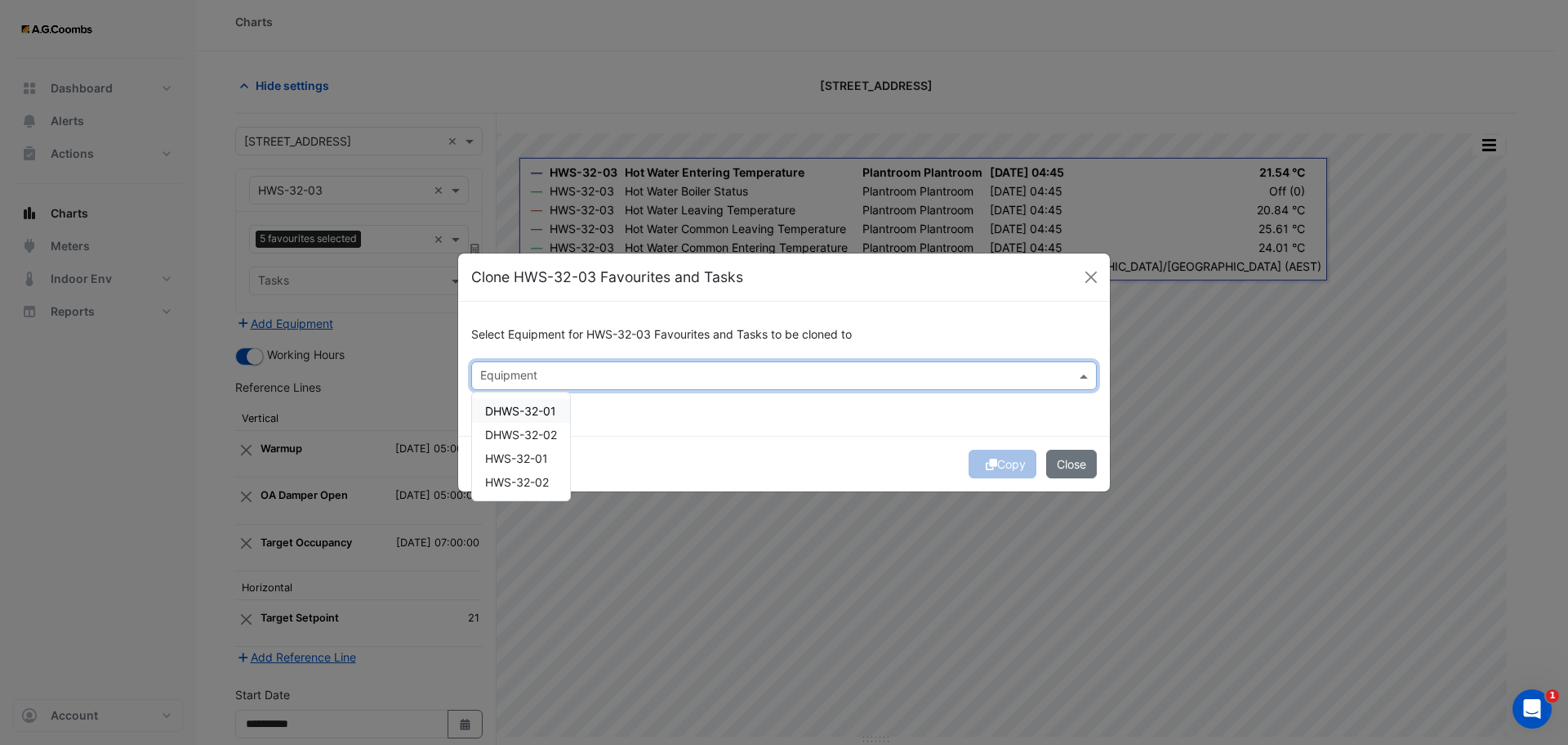
click at [591, 372] on input "text" at bounding box center [775, 376] width 589 height 17
click at [526, 448] on div "HWS-32-01" at bounding box center [521, 458] width 98 height 24
click at [525, 475] on span "HWS-32-02" at bounding box center [517, 482] width 64 height 14
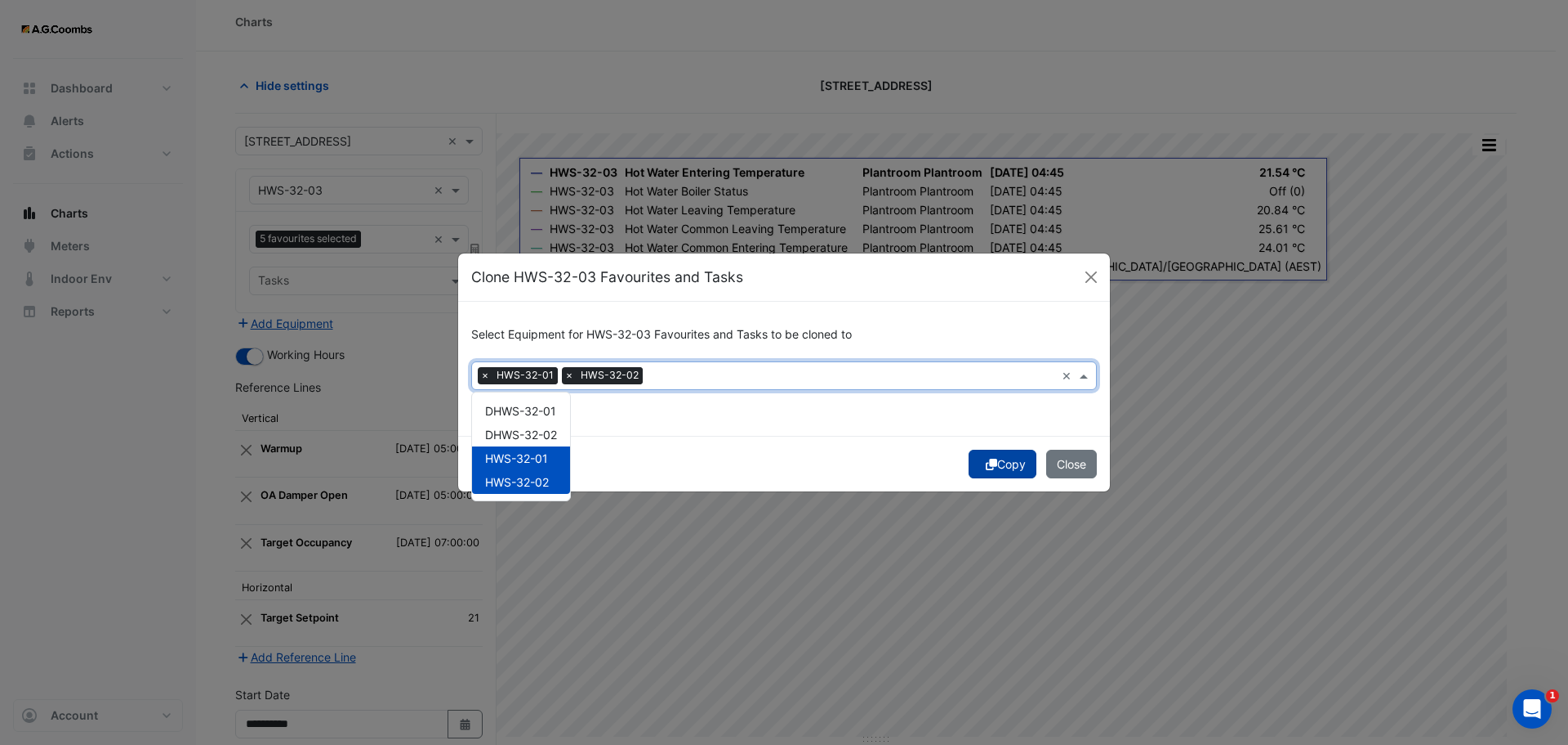
click at [1012, 465] on button "Copy" at bounding box center [1003, 463] width 68 height 29
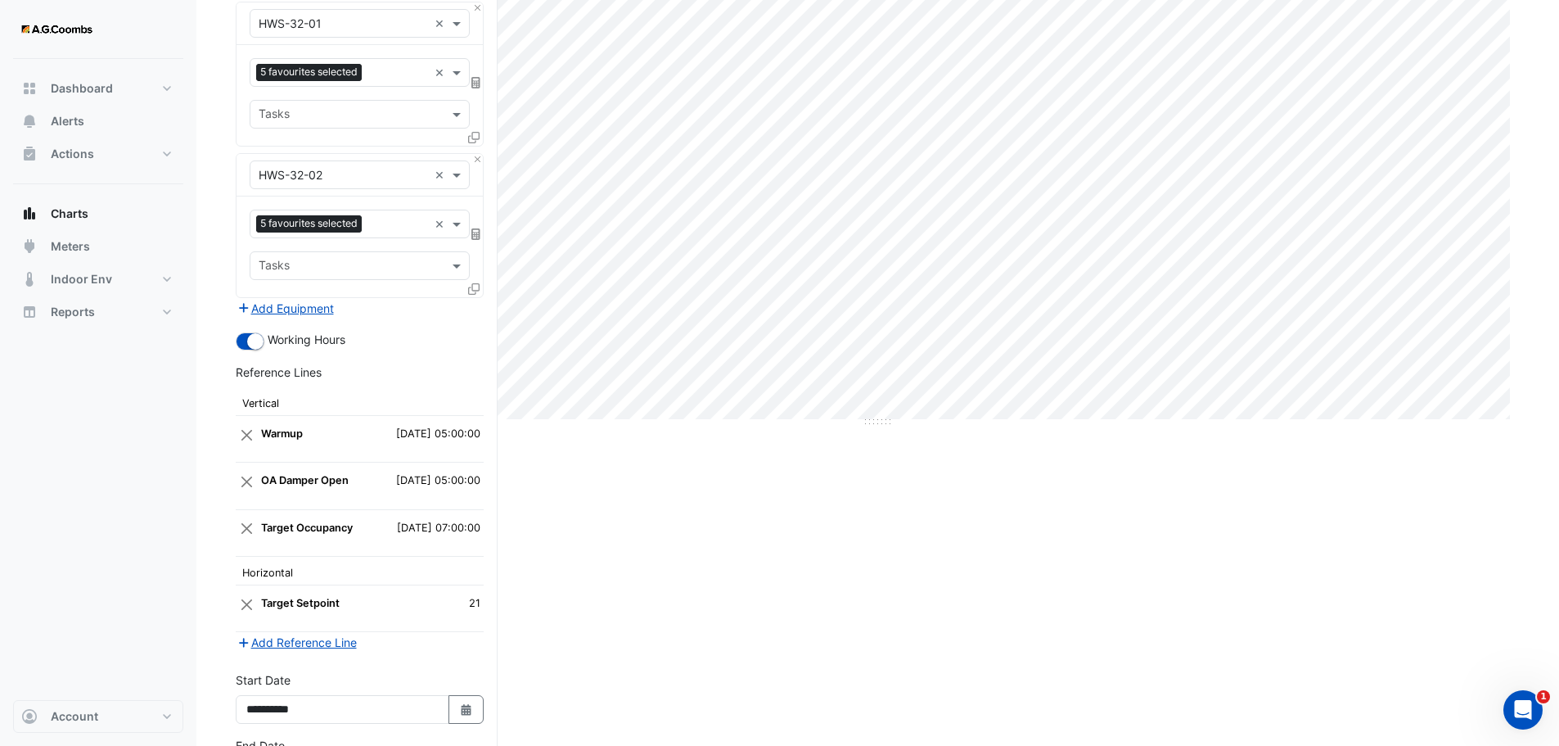
scroll to position [457, 0]
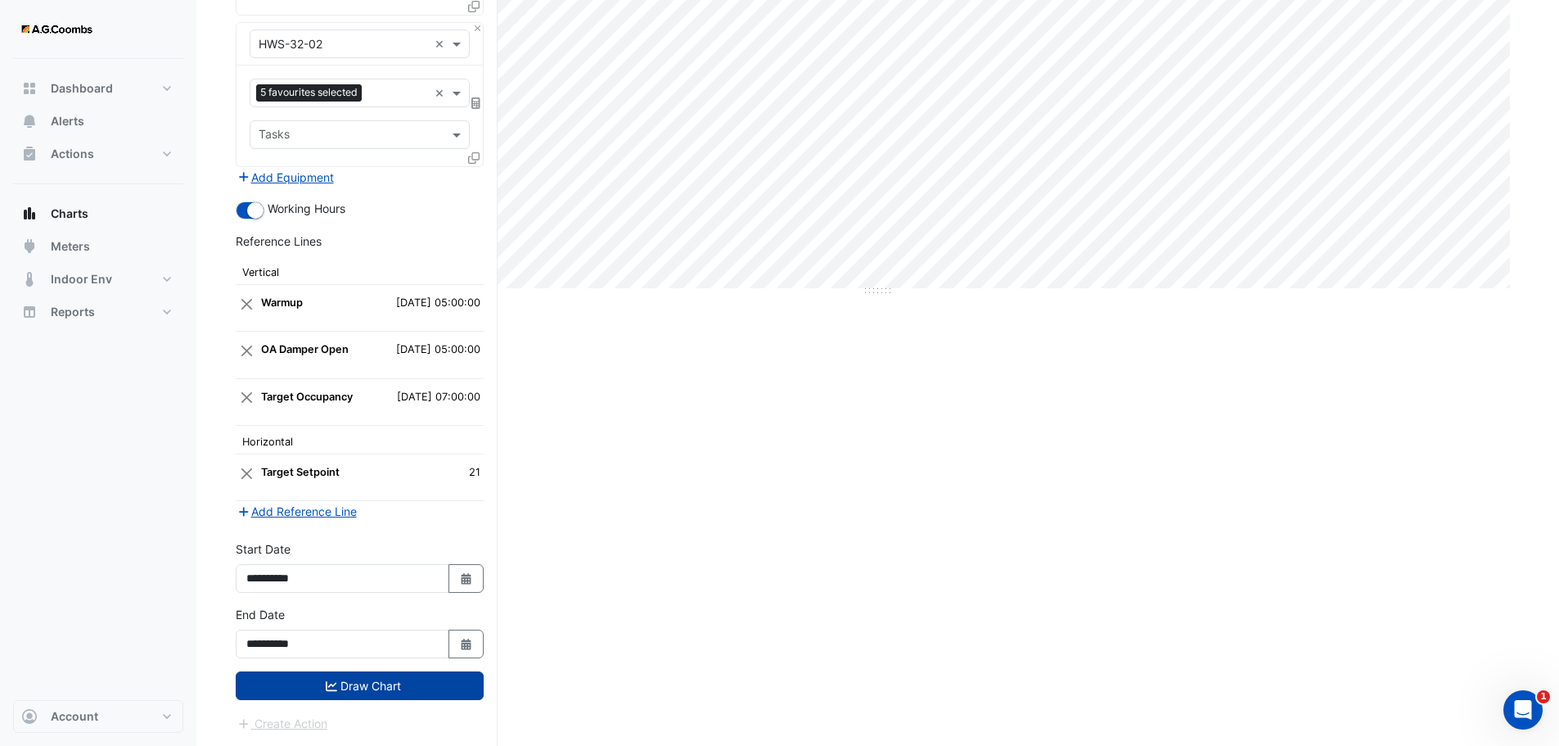
click at [327, 680] on icon "submit" at bounding box center [331, 685] width 11 height 11
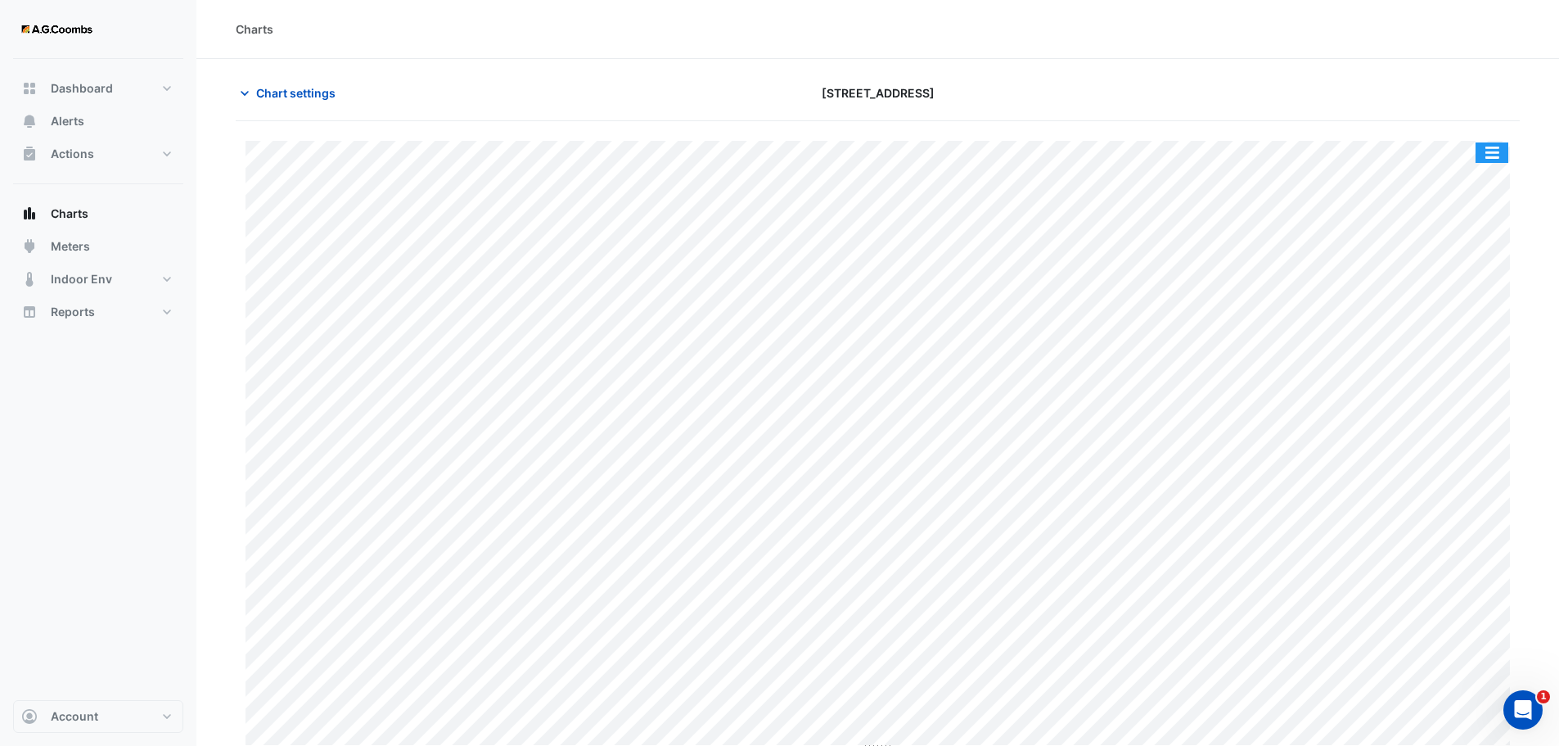
click at [1496, 155] on button "button" at bounding box center [1492, 152] width 33 height 20
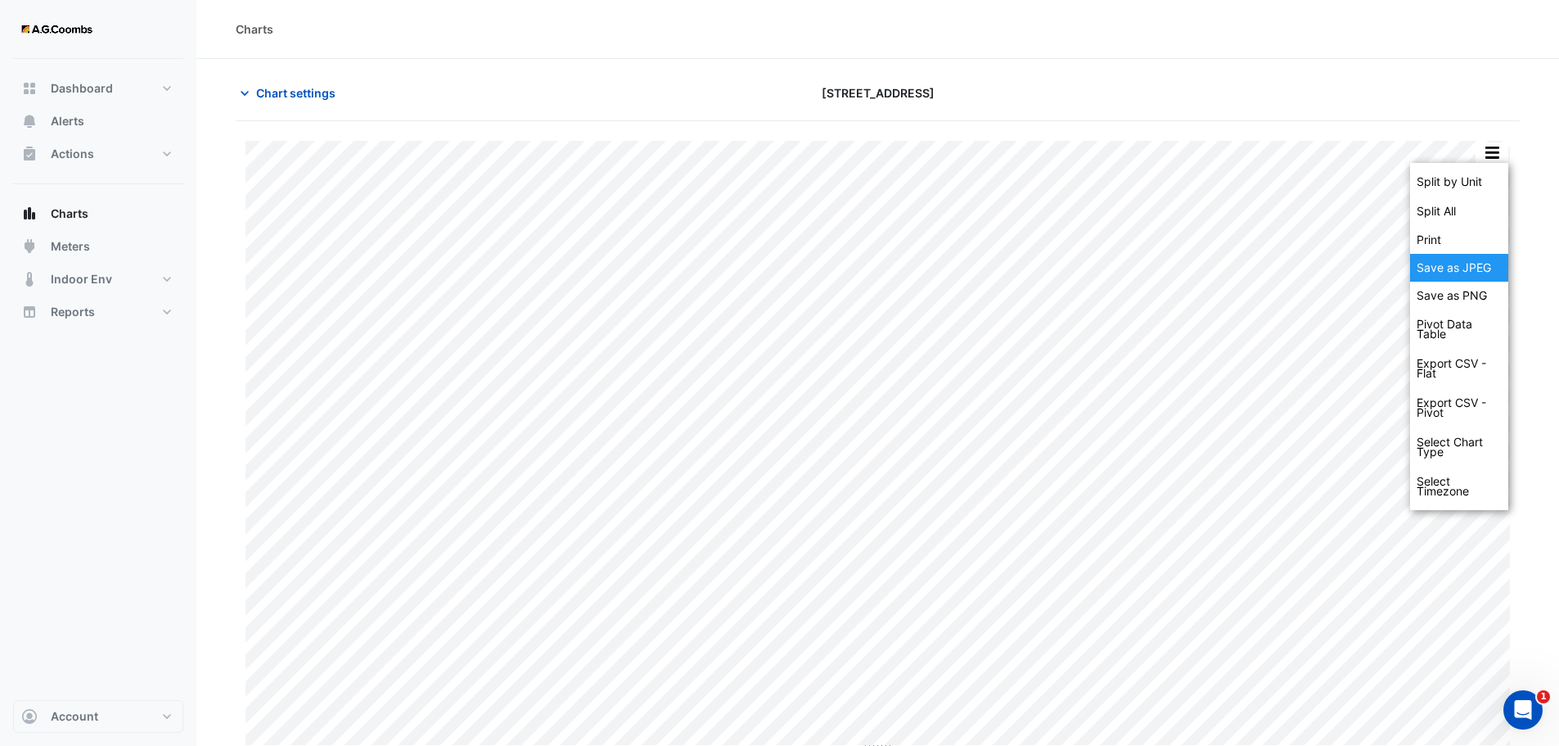
click at [1464, 268] on div "Save as JPEG" at bounding box center [1459, 268] width 98 height 28
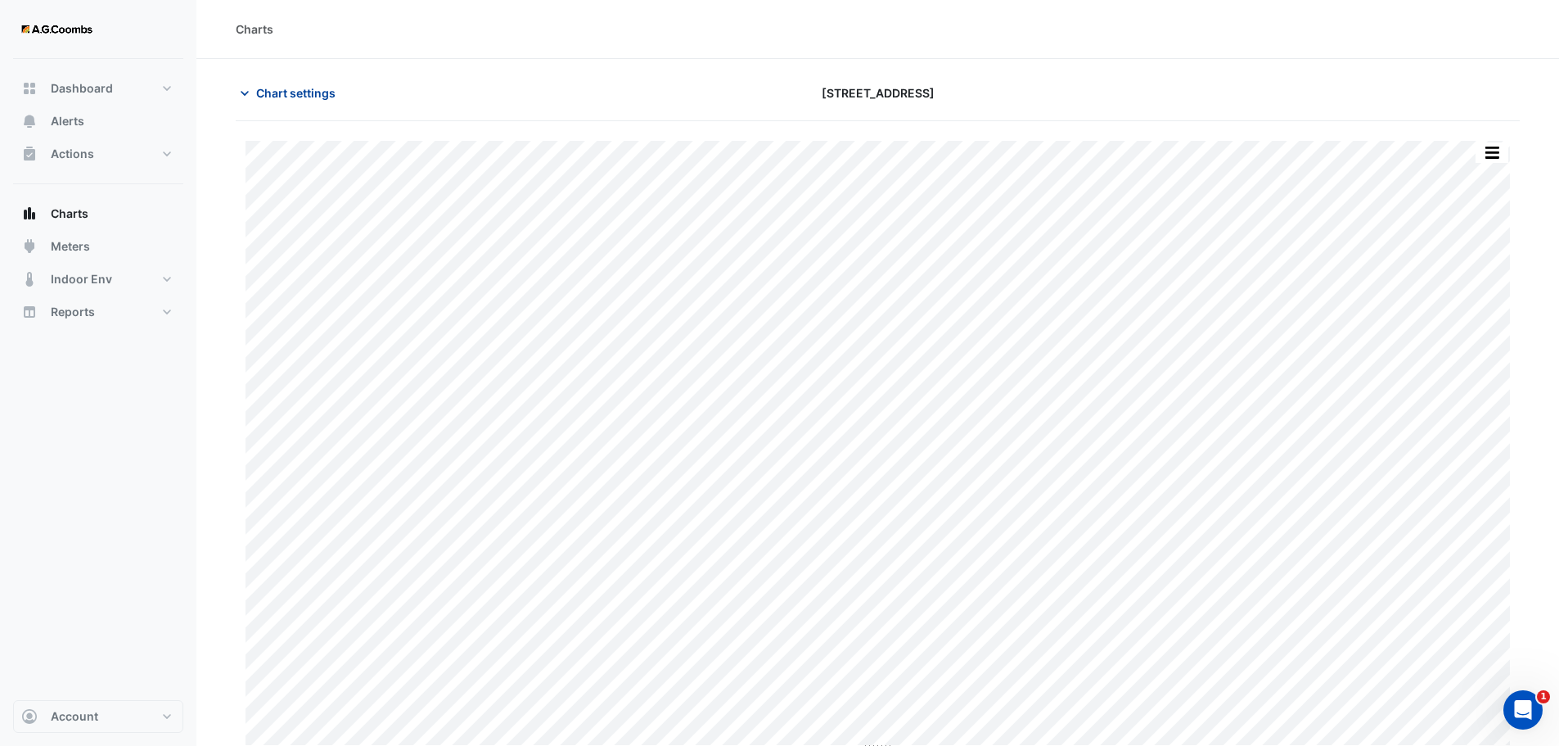
click at [277, 91] on span "Chart settings" at bounding box center [295, 92] width 79 height 17
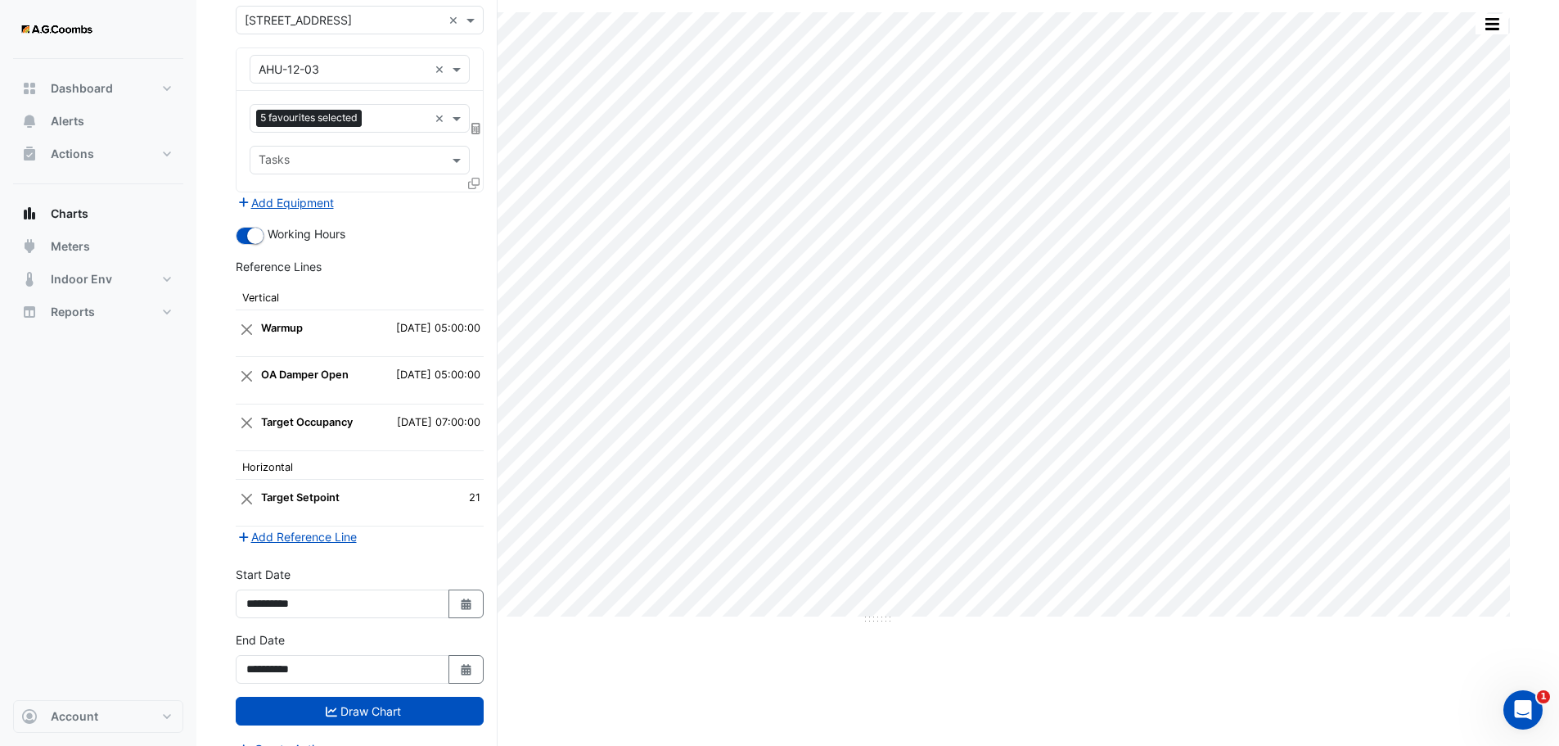
scroll to position [154, 0]
